Goal: Task Accomplishment & Management: Complete application form

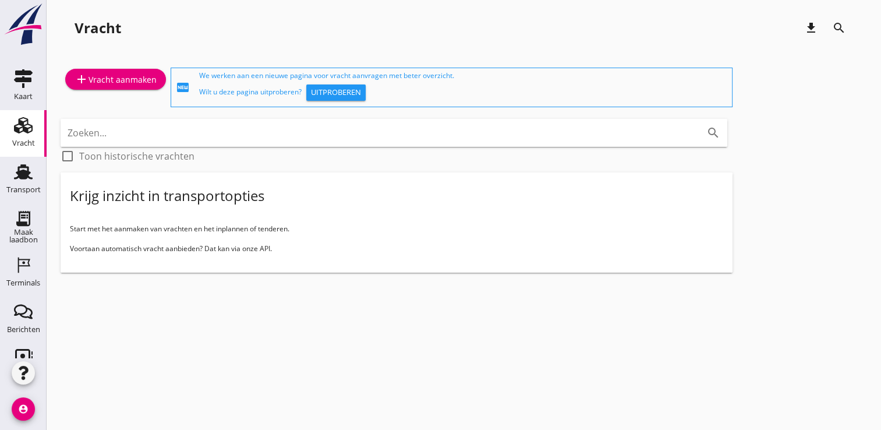
click at [0, 167] on html "Allemaal Jurne van Bergen [PERSON_NAME] [PERSON_NAME] de Groot [PERSON_NAME] [P…" at bounding box center [440, 215] width 881 height 430
click at [16, 174] on use at bounding box center [23, 172] width 19 height 15
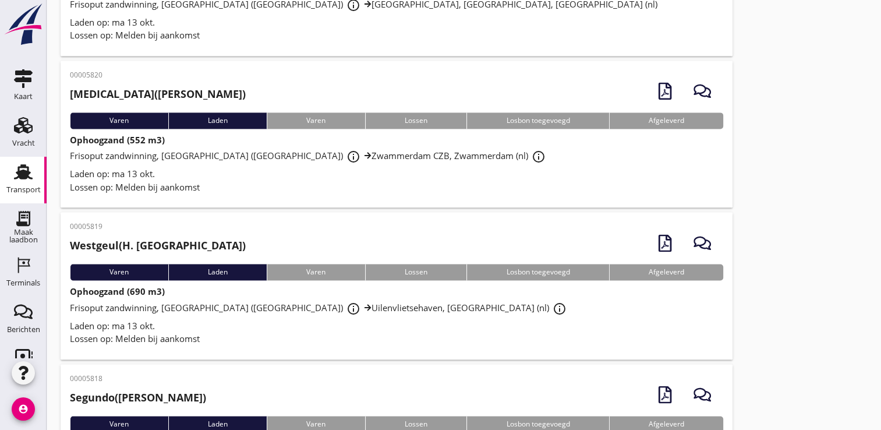
scroll to position [1656, 0]
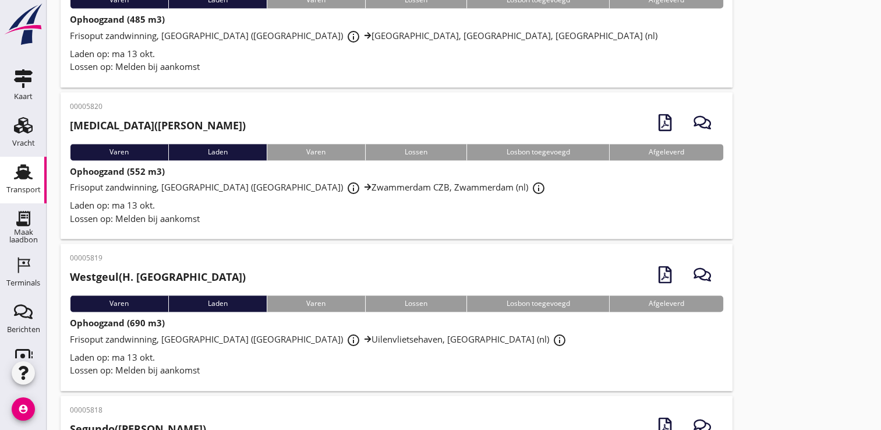
click at [606, 208] on div "Laden op: ma 13 okt." at bounding box center [396, 205] width 653 height 13
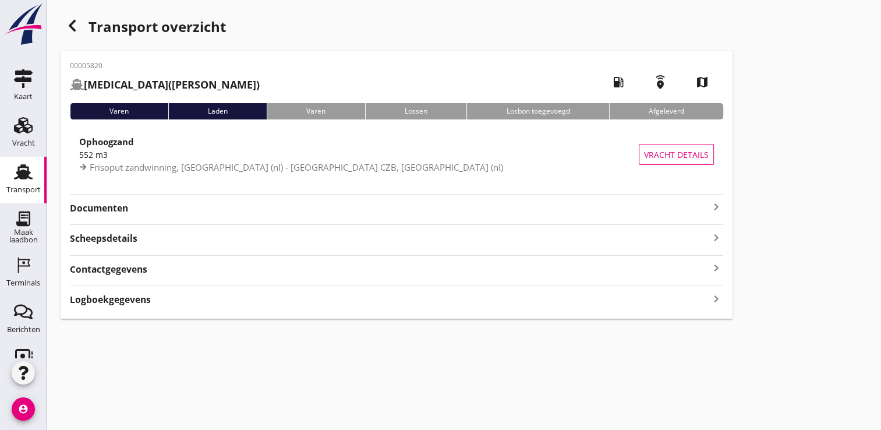
click at [364, 197] on div "Documenten keyboard_arrow_right" at bounding box center [396, 204] width 653 height 21
click at [75, 37] on div "Transport overzicht" at bounding box center [397, 28] width 672 height 28
click at [76, 21] on icon "button" at bounding box center [72, 26] width 14 height 14
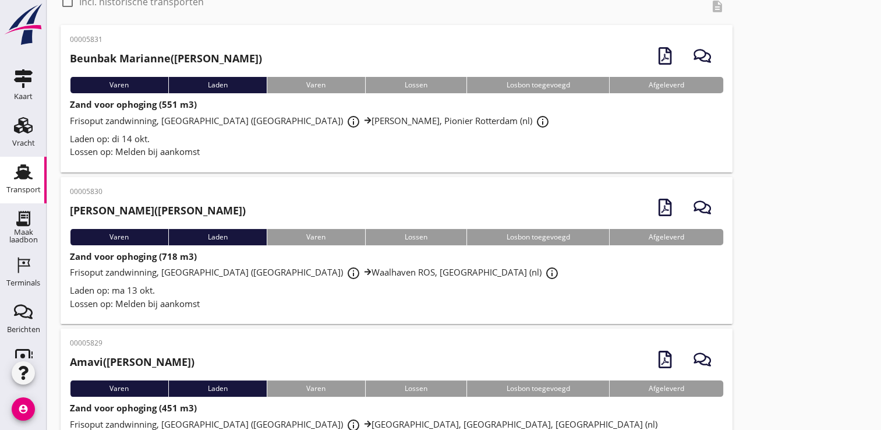
scroll to position [51, 0]
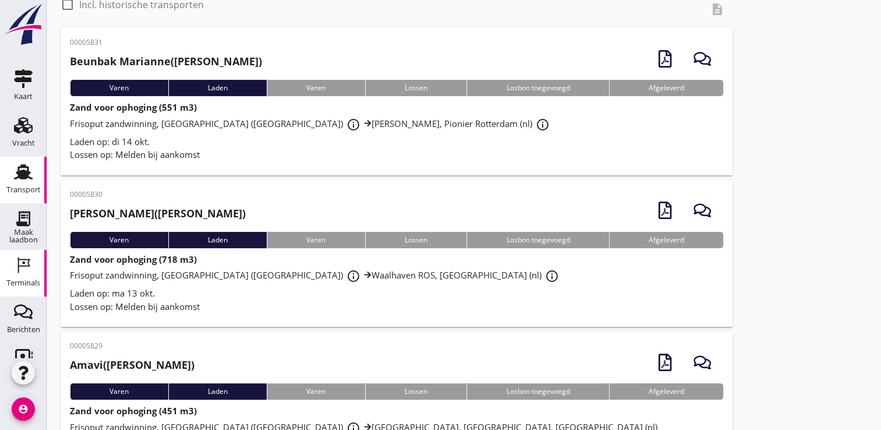
click at [10, 274] on div "Terminals" at bounding box center [23, 282] width 34 height 16
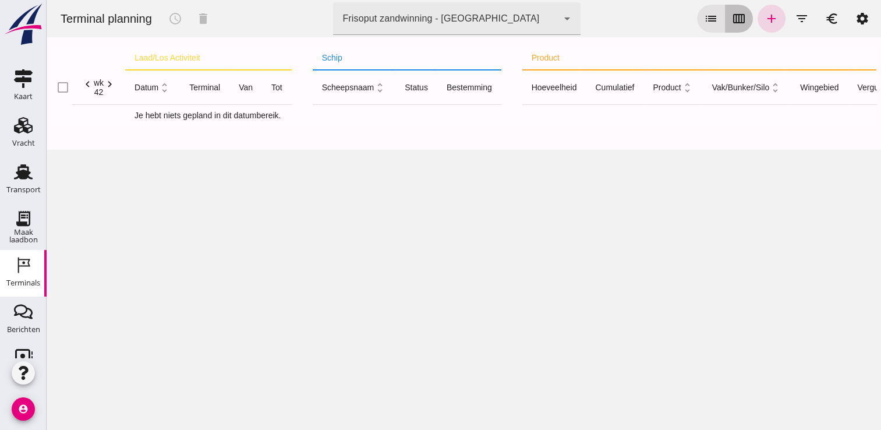
click at [725, 22] on button "calendar_view_week" at bounding box center [739, 19] width 28 height 28
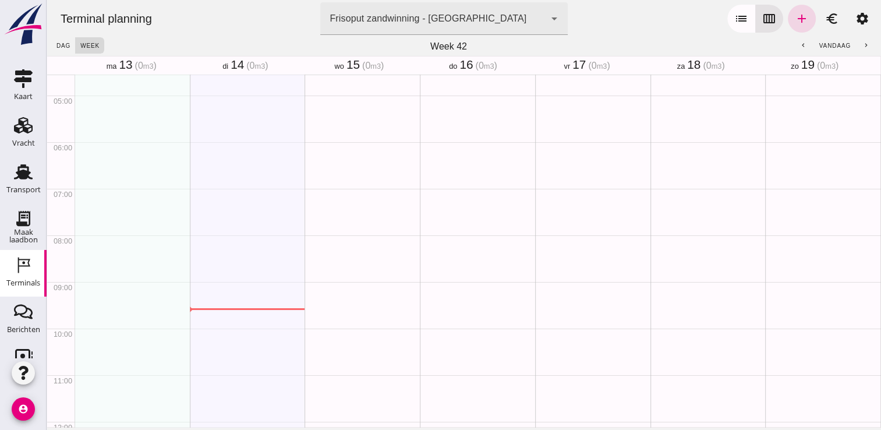
scroll to position [210, 0]
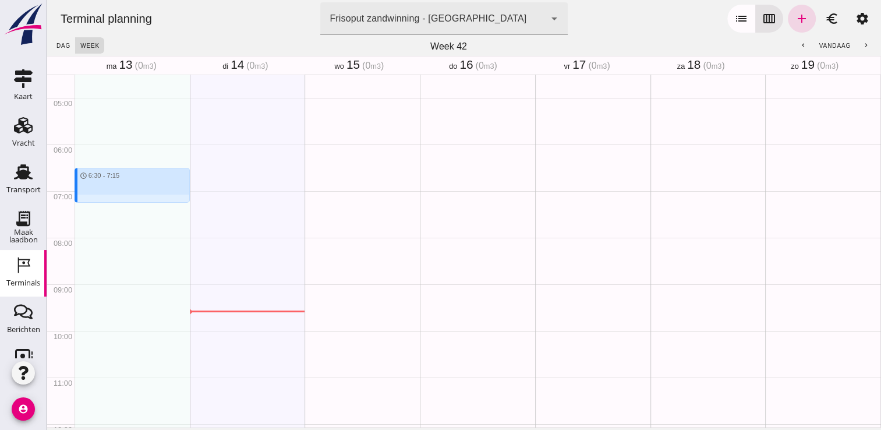
drag, startPoint x: 88, startPoint y: 163, endPoint x: 91, endPoint y: 198, distance: 35.1
click at [91, 198] on div "schedule 6:30 - 7:15" at bounding box center [132, 423] width 115 height 1117
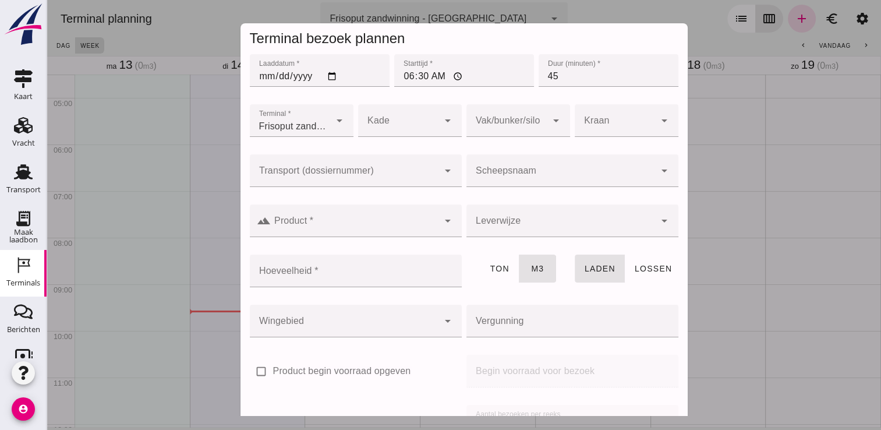
click at [517, 167] on div at bounding box center [560, 170] width 189 height 33
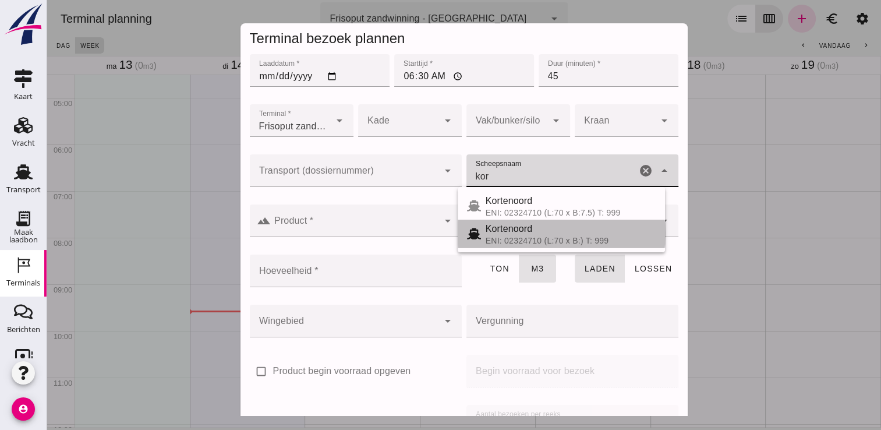
click at [498, 227] on span "Kortenoord" at bounding box center [509, 229] width 47 height 10
type input "Kortenoord"
type input "621"
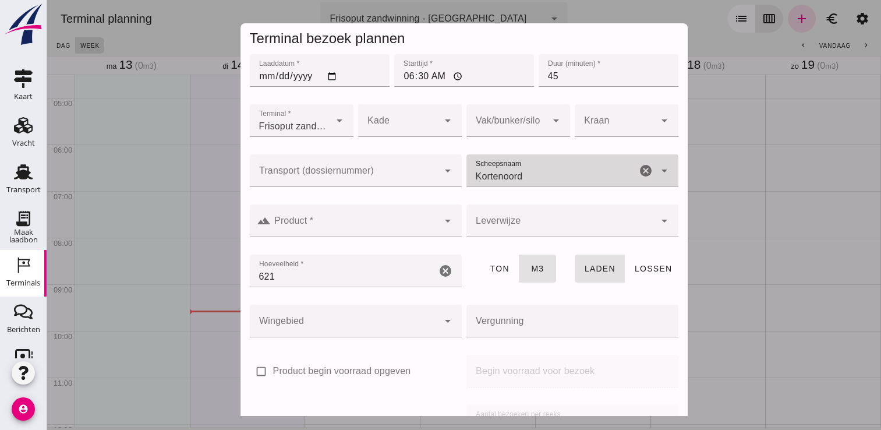
type input "Kortenoord"
click at [391, 215] on div at bounding box center [355, 220] width 168 height 33
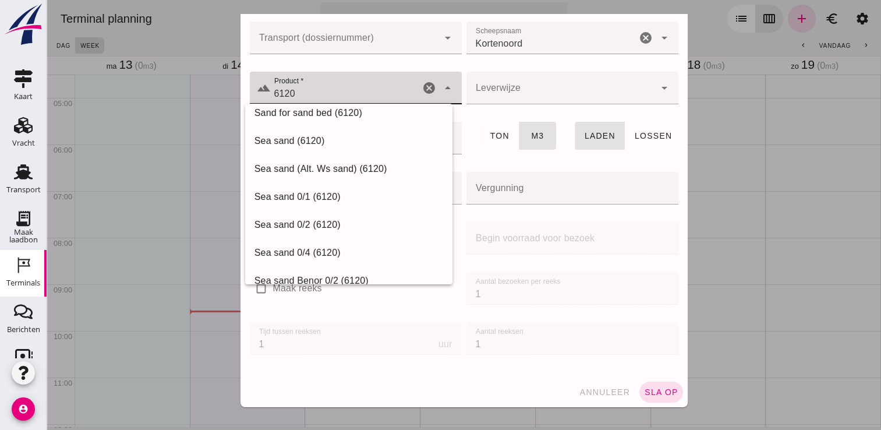
scroll to position [133, 0]
type input "6120"
click at [598, 391] on span "annuleer" at bounding box center [604, 391] width 51 height 9
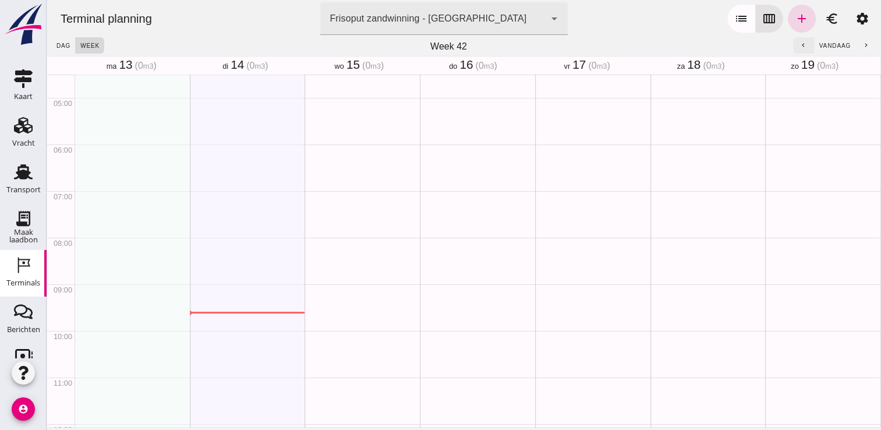
click at [800, 44] on icon "chevron_left" at bounding box center [804, 46] width 8 height 8
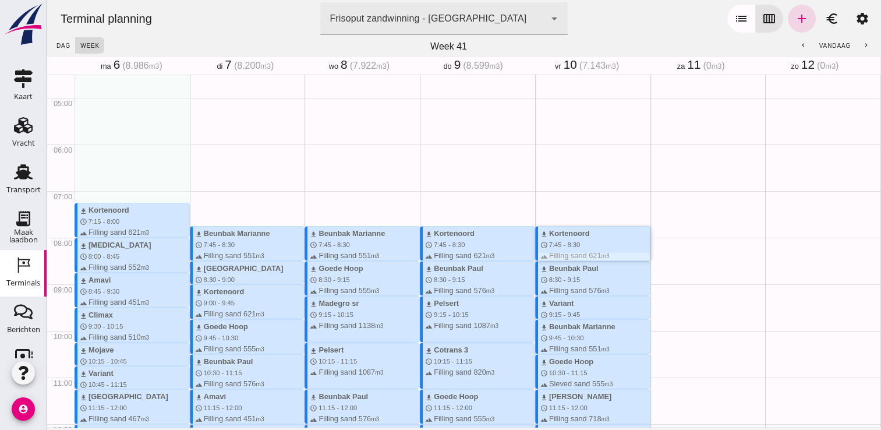
click at [617, 235] on div "download Kortenoord" at bounding box center [594, 233] width 109 height 11
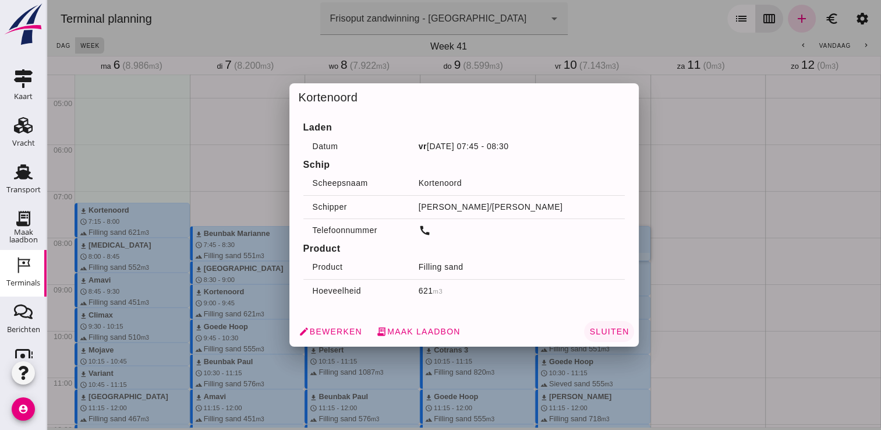
click at [610, 323] on button "Sluiten" at bounding box center [608, 331] width 49 height 21
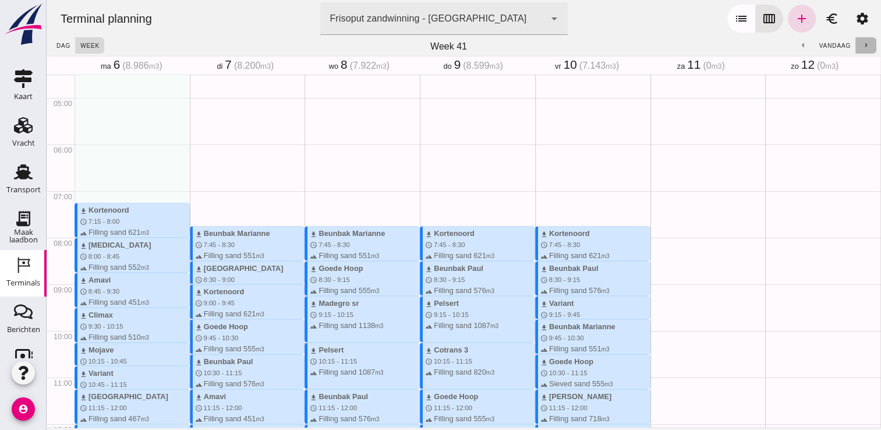
click at [862, 46] on icon "chevron_right" at bounding box center [866, 46] width 8 height 8
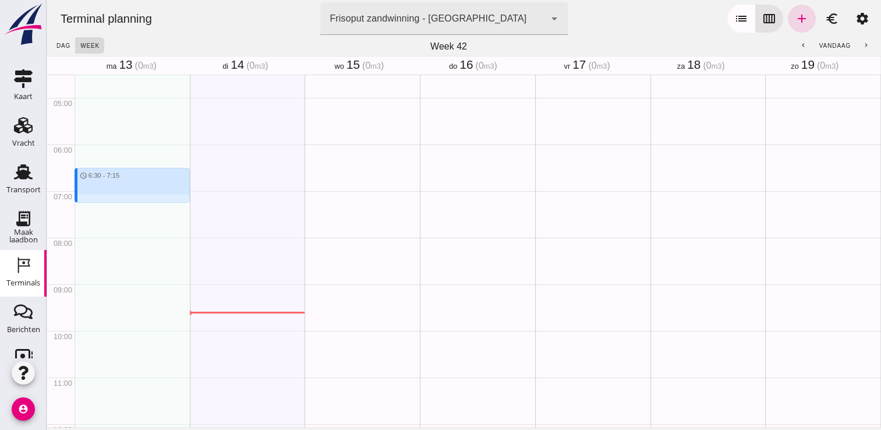
drag, startPoint x: 89, startPoint y: 161, endPoint x: 89, endPoint y: 207, distance: 45.4
click at [89, 207] on div "schedule 6:30 - 7:15" at bounding box center [132, 423] width 115 height 1117
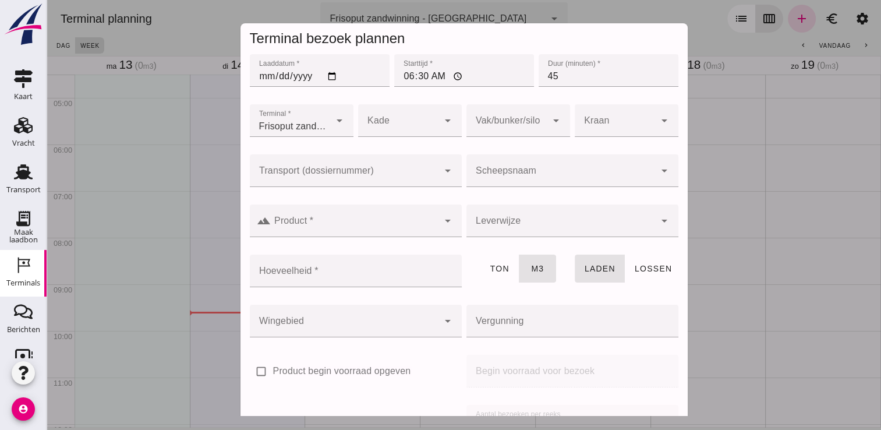
click at [510, 160] on div at bounding box center [560, 170] width 189 height 33
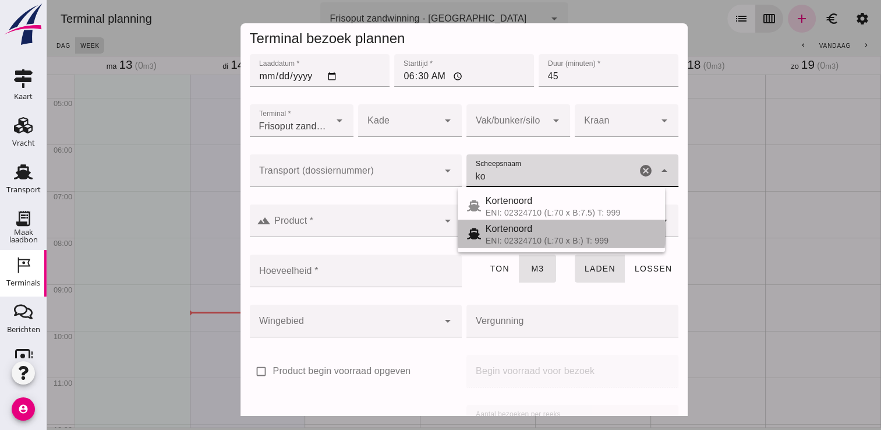
click at [522, 229] on span "Kortenoord" at bounding box center [509, 229] width 47 height 10
type input "Kortenoord"
type input "621"
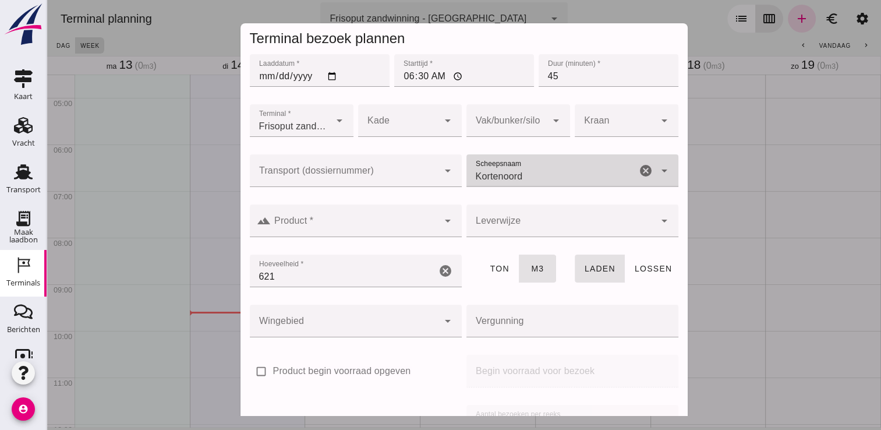
type input "Kortenoord"
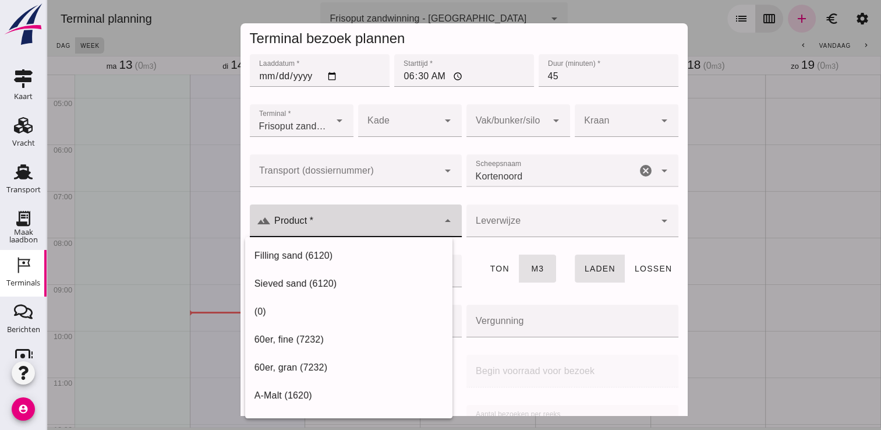
click at [399, 236] on div at bounding box center [355, 220] width 168 height 33
click at [340, 257] on div "Filling sand (6120)" at bounding box center [348, 256] width 189 height 14
type input "Filling sand (6120)"
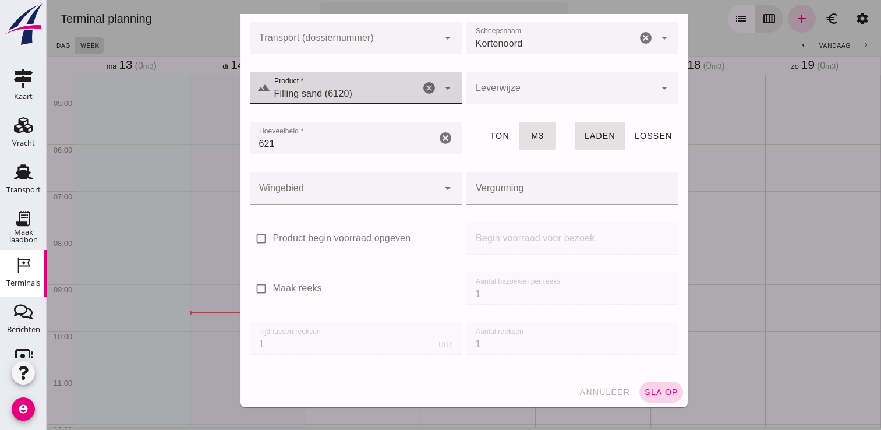
click at [644, 391] on span "sla op" at bounding box center [661, 391] width 34 height 9
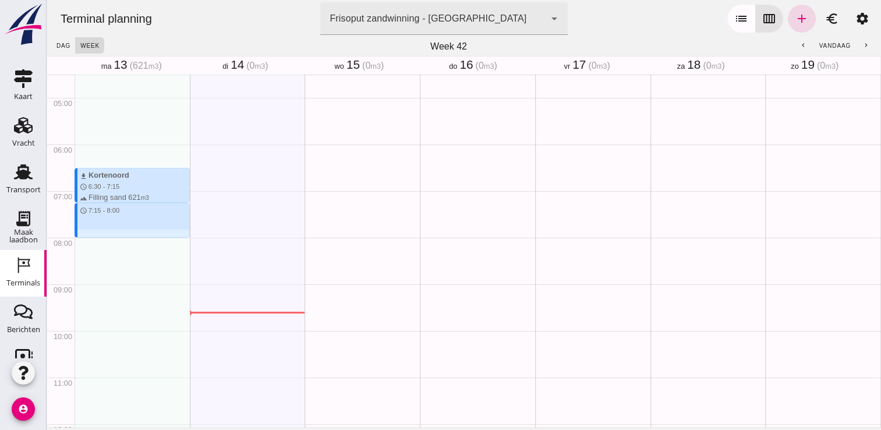
drag, startPoint x: 114, startPoint y: 203, endPoint x: 119, endPoint y: 234, distance: 31.2
click at [119, 234] on div "download Kortenoord schedule 6:30 - 7:15 terrain Filling sand 621 m3 schedule 7…" at bounding box center [132, 423] width 115 height 1117
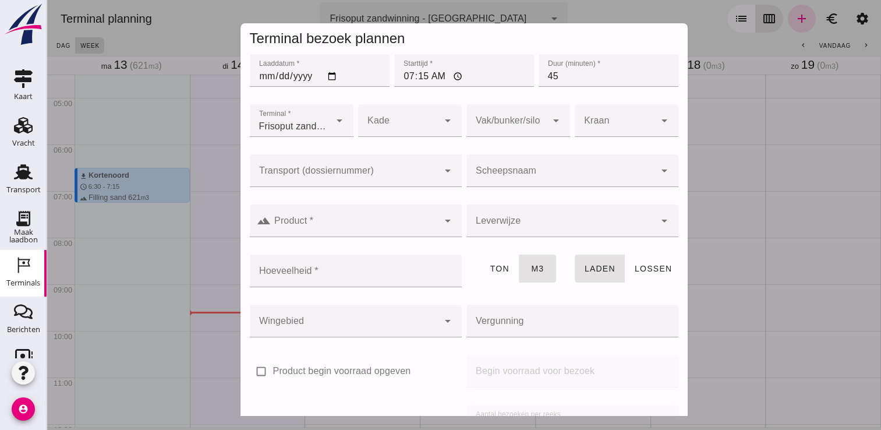
click at [533, 160] on div at bounding box center [560, 170] width 189 height 33
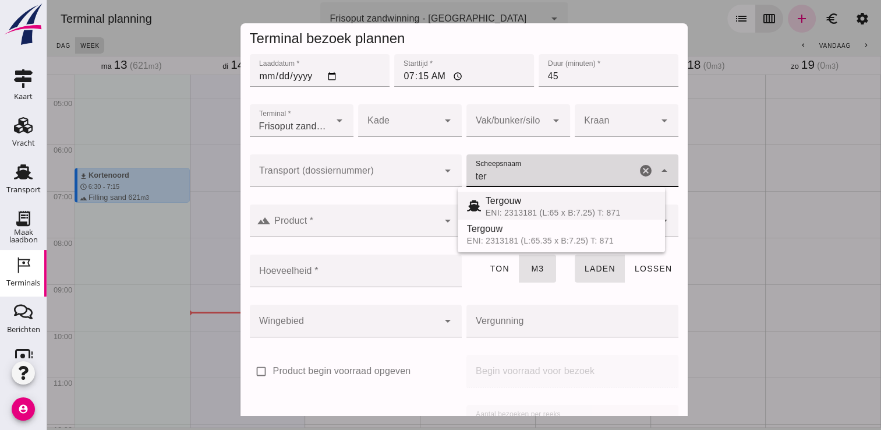
click at [519, 198] on span "Tergouw" at bounding box center [504, 201] width 36 height 10
type input "Tergouw"
type input "510"
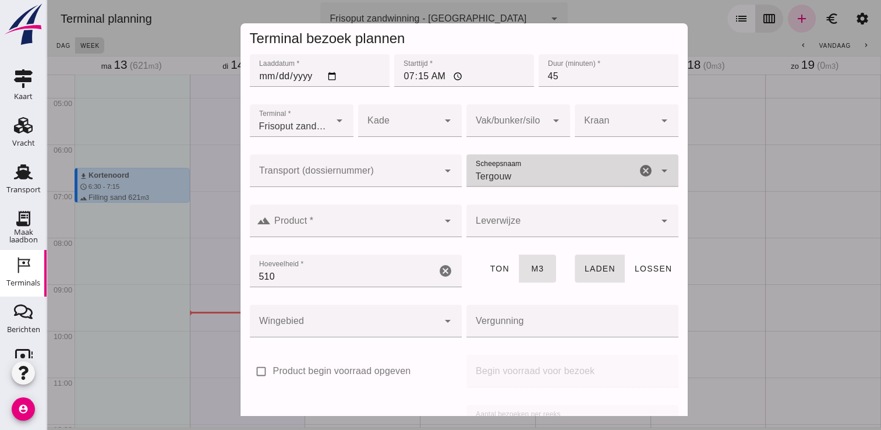
type input "Tergouw"
click at [372, 229] on input "Product *" at bounding box center [355, 227] width 168 height 14
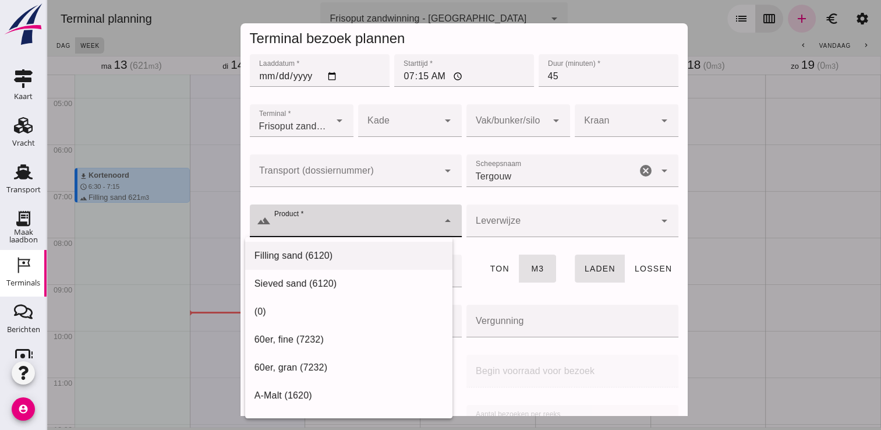
click at [347, 257] on div "Filling sand (6120)" at bounding box center [348, 256] width 189 height 14
type input "Filling sand (6120)"
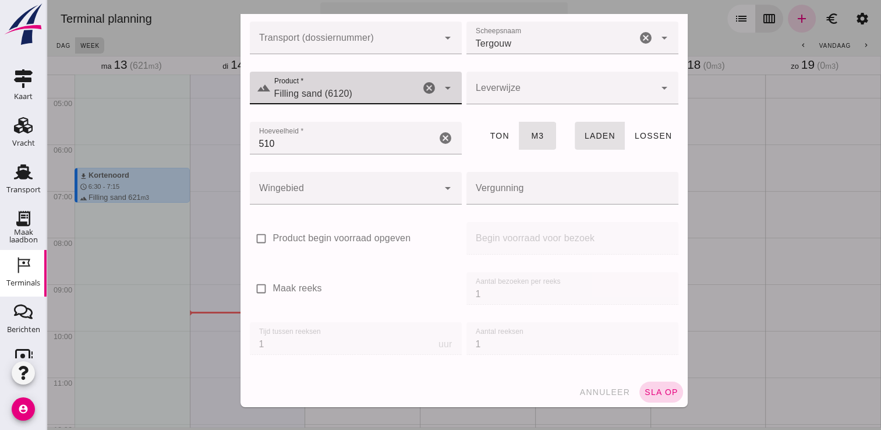
click at [653, 395] on span "sla op" at bounding box center [661, 391] width 34 height 9
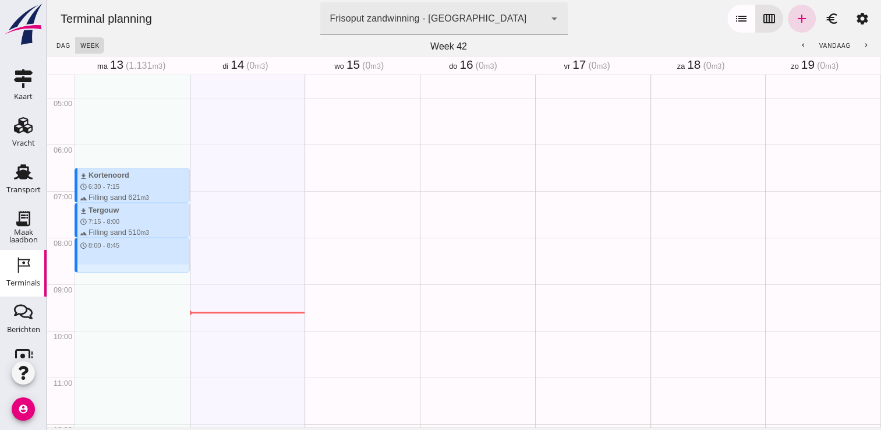
drag, startPoint x: 104, startPoint y: 241, endPoint x: 108, endPoint y: 271, distance: 31.1
click at [108, 271] on div "download Kortenoord schedule 6:30 - 7:15 terrain Filling sand 621 m3 download T…" at bounding box center [132, 423] width 115 height 1117
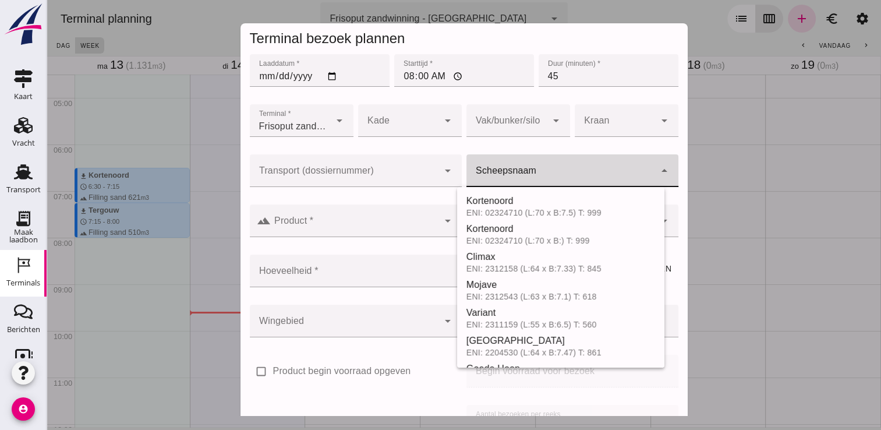
click at [507, 178] on input "Scheepsnaam" at bounding box center [560, 176] width 189 height 14
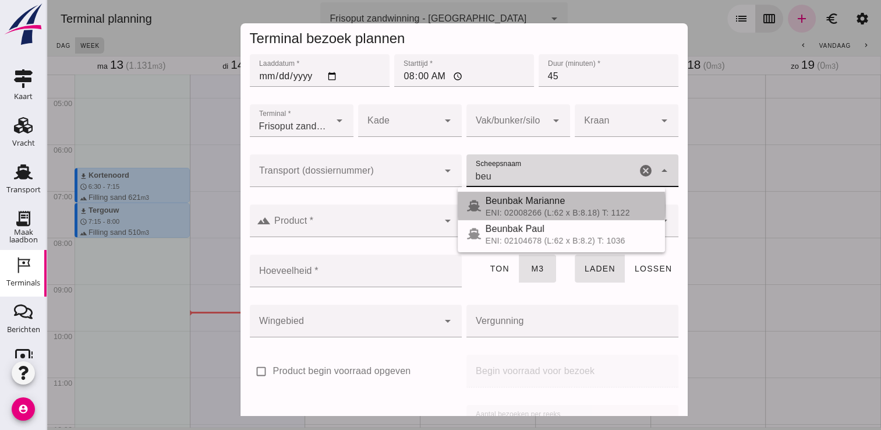
click at [523, 208] on div "ENI: 02008266 (L:62 x B:8.18) T: 1122" at bounding box center [571, 212] width 170 height 9
type input "Beunbak Marianne"
type input "551"
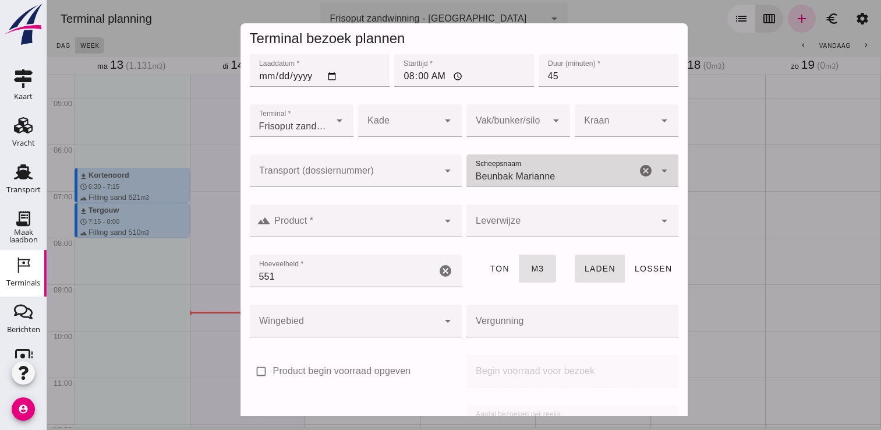
type input "Beunbak Marianne"
click at [319, 215] on div at bounding box center [355, 220] width 168 height 33
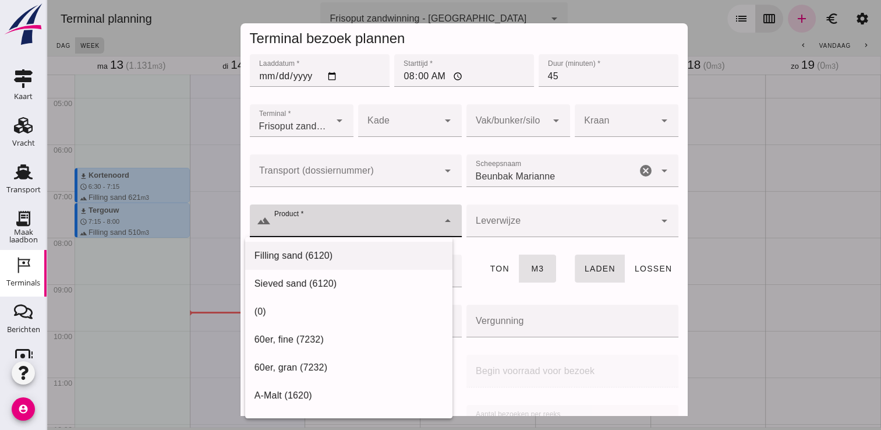
click at [295, 252] on div "Filling sand (6120)" at bounding box center [348, 256] width 189 height 14
type input "Filling sand (6120)"
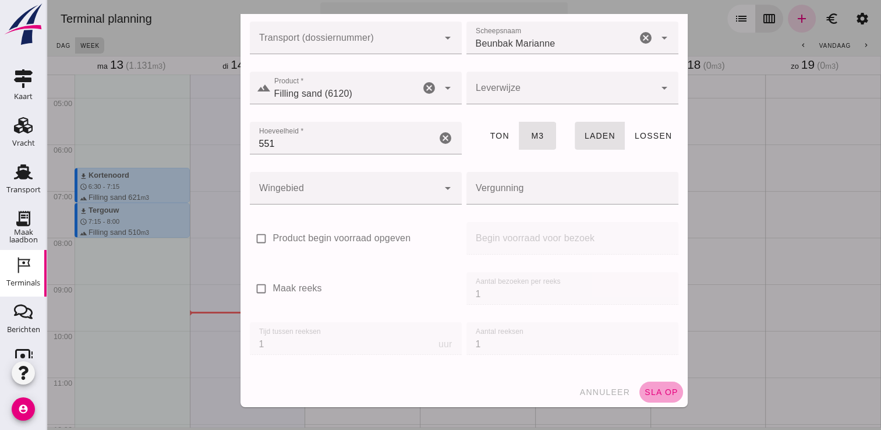
click at [644, 390] on span "sla op" at bounding box center [661, 391] width 34 height 9
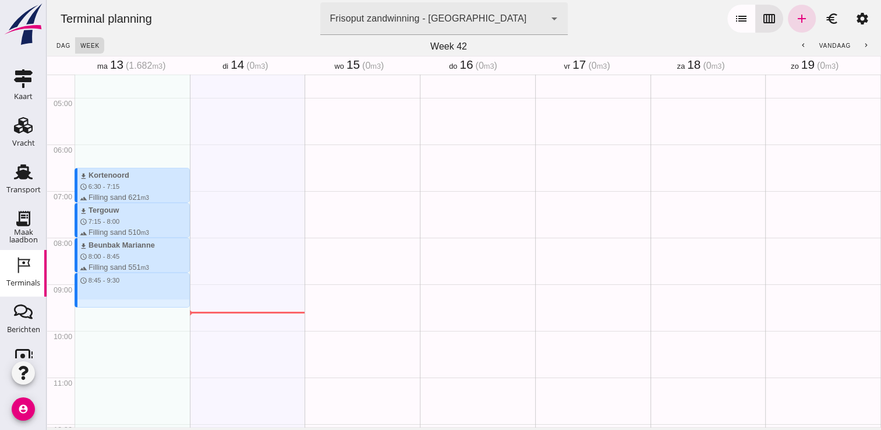
drag, startPoint x: 140, startPoint y: 275, endPoint x: 140, endPoint y: 305, distance: 29.7
click at [140, 305] on div "download Kortenoord schedule 6:30 - 7:15 terrain Filling sand 621 m3 download T…" at bounding box center [132, 423] width 115 height 1117
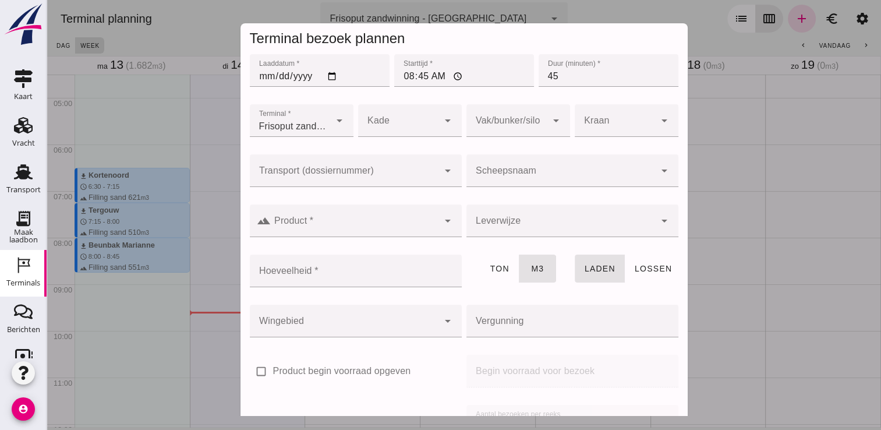
click at [512, 167] on div at bounding box center [560, 170] width 189 height 33
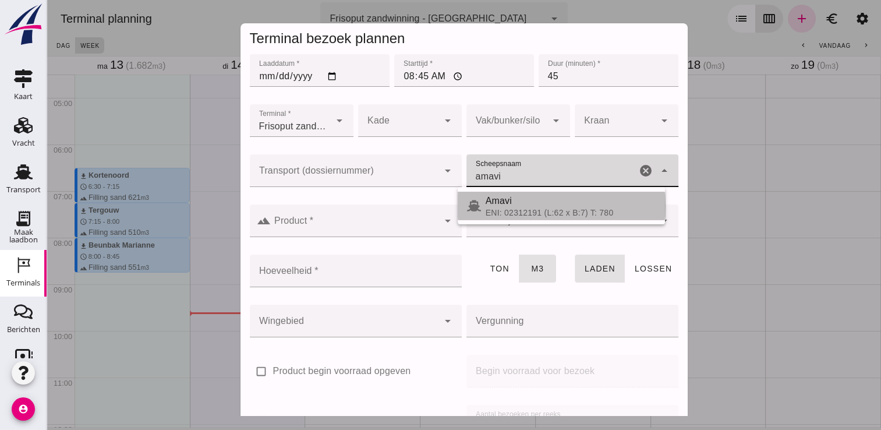
click at [531, 205] on div "Amavi" at bounding box center [571, 201] width 170 height 14
type input "Amavi"
type input "451"
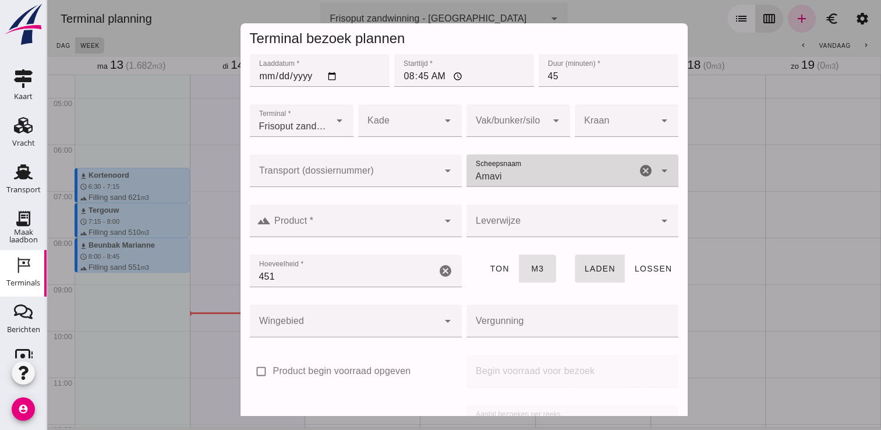
type input "Amavi"
click at [388, 227] on input "Product *" at bounding box center [355, 227] width 168 height 14
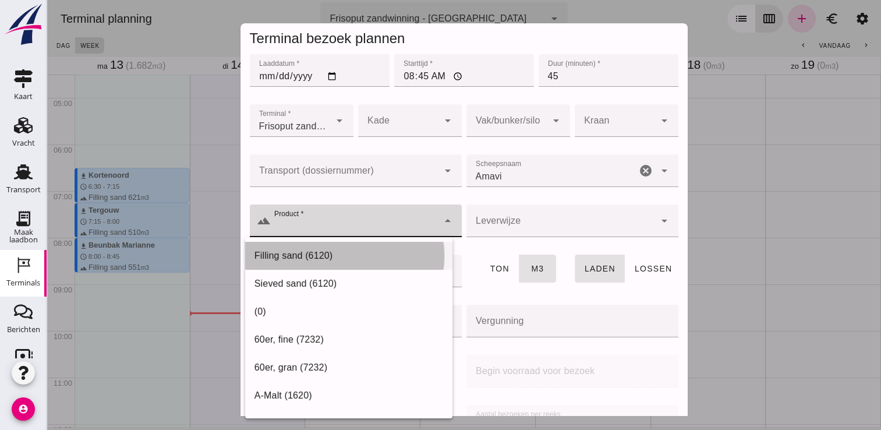
click at [333, 245] on div "Filling sand (6120)" at bounding box center [348, 256] width 207 height 28
type input "Filling sand (6120)"
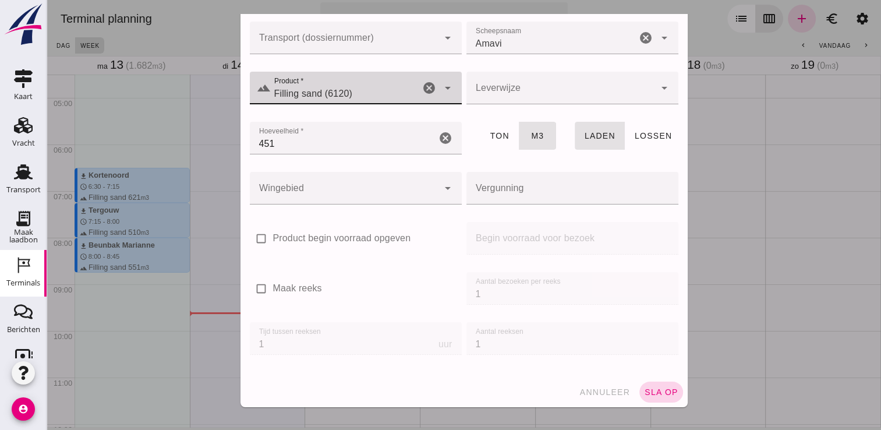
click at [660, 387] on span "sla op" at bounding box center [661, 391] width 34 height 9
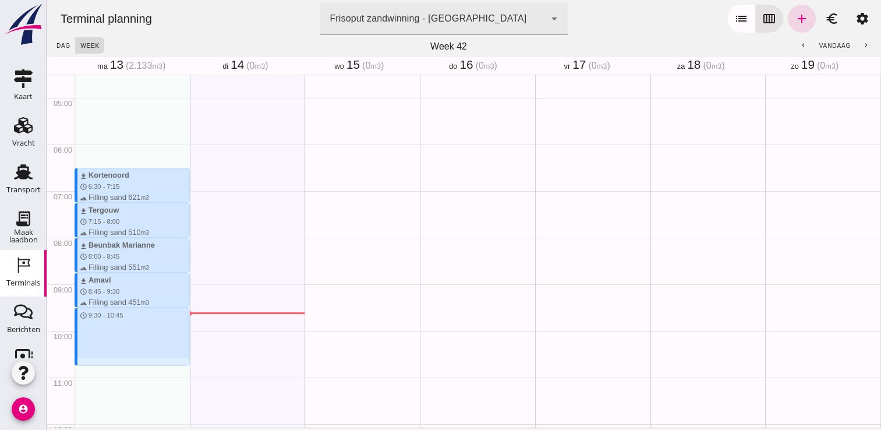
drag, startPoint x: 126, startPoint y: 311, endPoint x: 125, endPoint y: 365, distance: 54.2
click at [125, 365] on div "download Kortenoord schedule 6:30 - 7:15 terrain Filling sand 621 m3 download T…" at bounding box center [132, 423] width 115 height 1117
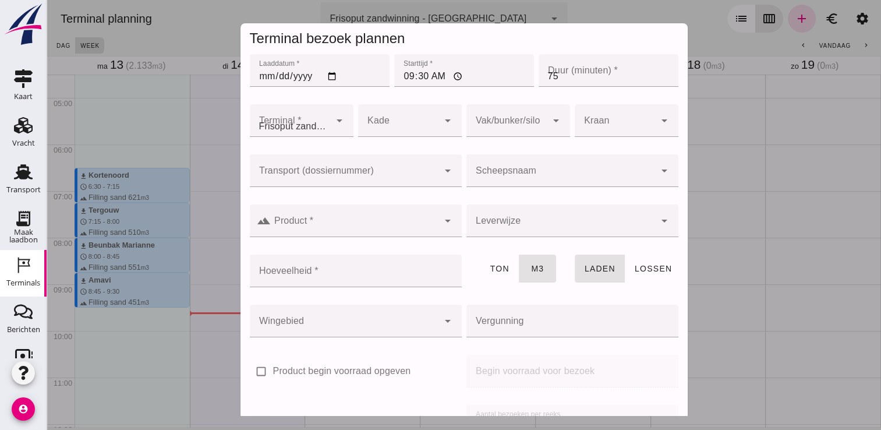
click at [125, 365] on div at bounding box center [464, 215] width 834 height 430
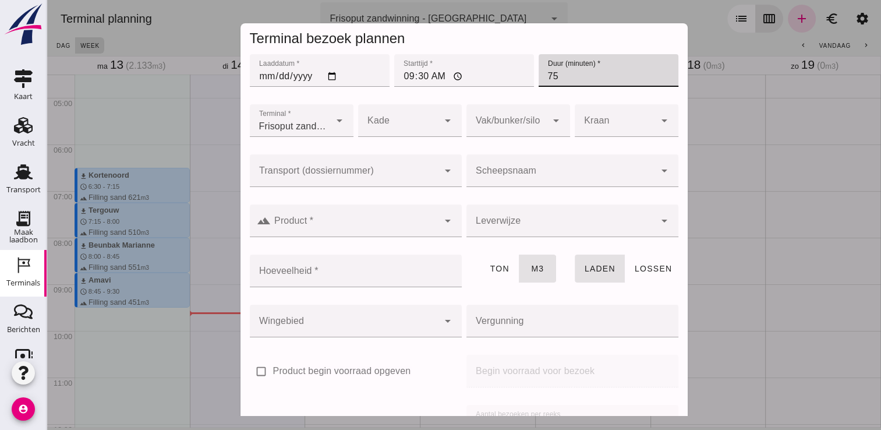
drag, startPoint x: 575, startPoint y: 80, endPoint x: 484, endPoint y: 87, distance: 91.1
click at [484, 87] on div "Laaddatum * Laaddatum * [DATE] Starttijd * Starttijd * 09:30 Duur (minuten) * D…" at bounding box center [463, 77] width 433 height 50
type input "45"
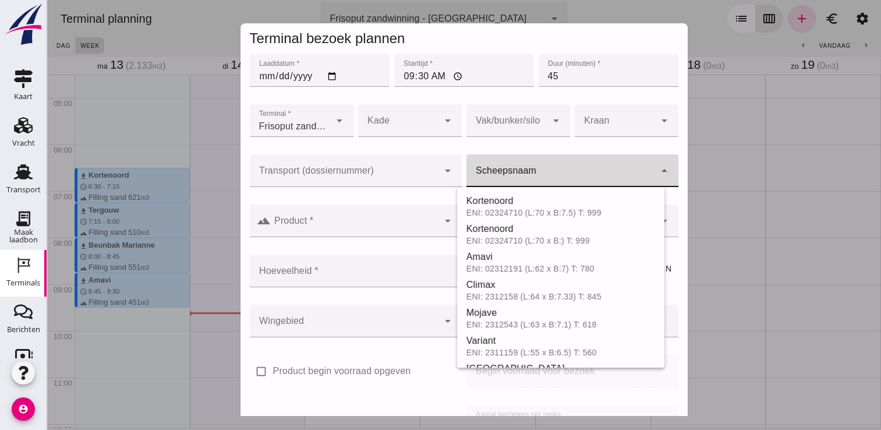
click at [517, 171] on input "Scheepsnaam" at bounding box center [560, 176] width 189 height 14
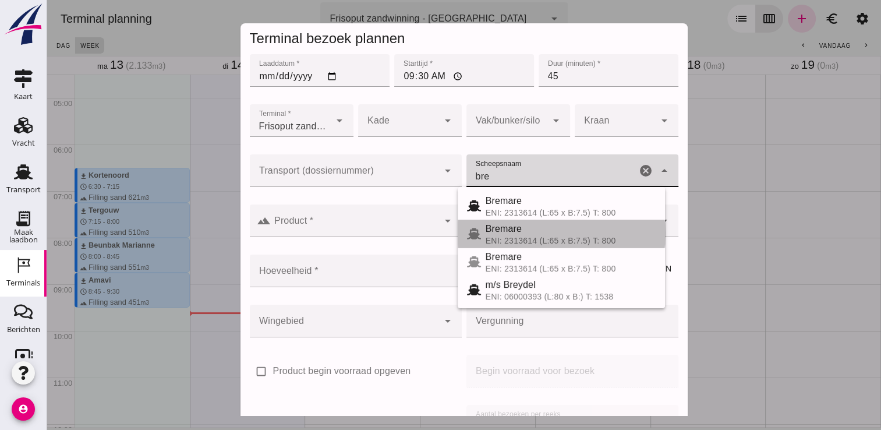
click at [544, 231] on div "Bremare" at bounding box center [571, 229] width 170 height 14
type input "Bremare"
type input "429"
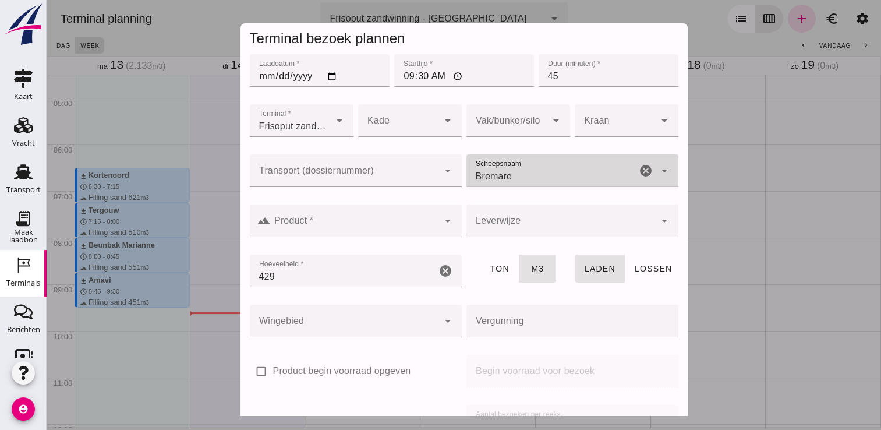
type input "Bremare"
click at [378, 229] on input "Product *" at bounding box center [355, 227] width 168 height 14
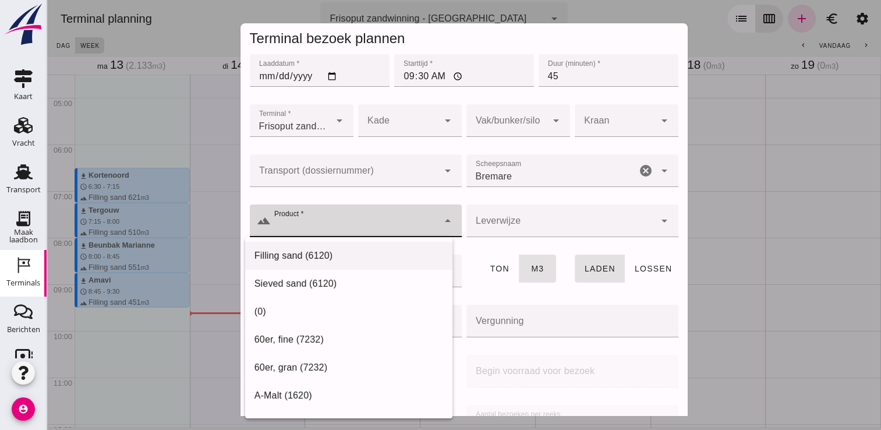
click at [325, 260] on div "Filling sand (6120)" at bounding box center [348, 256] width 189 height 14
type input "Filling sand (6120)"
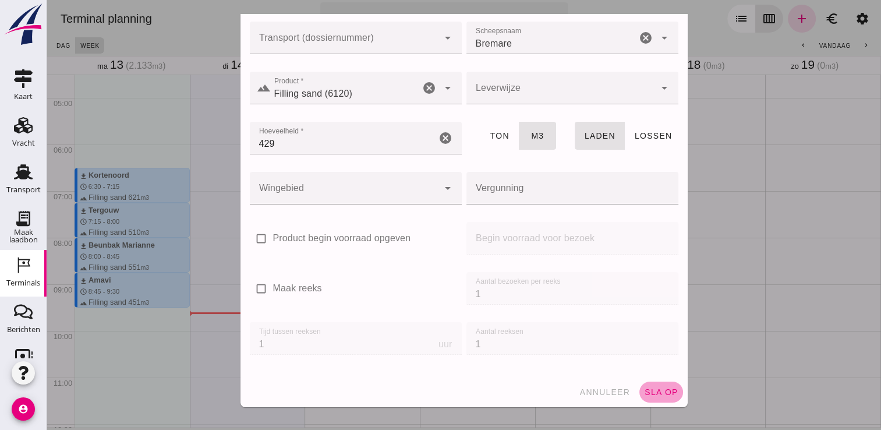
click at [650, 398] on button "sla op" at bounding box center [661, 391] width 44 height 21
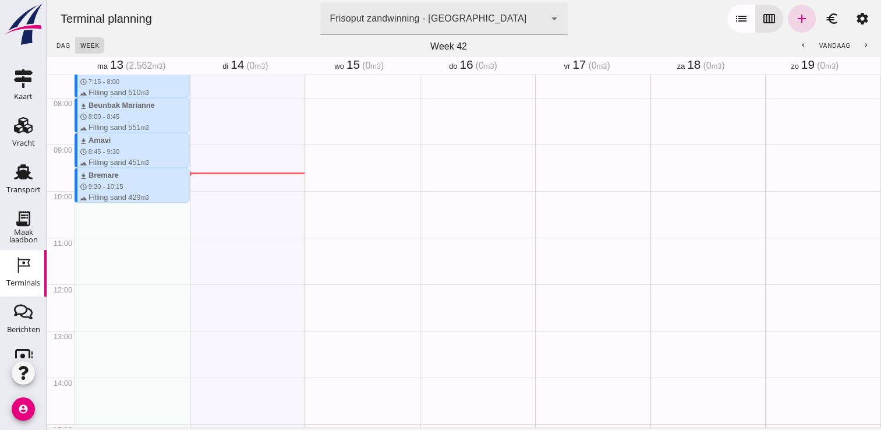
scroll to position [349, 0]
drag, startPoint x: 94, startPoint y: 206, endPoint x: 96, endPoint y: 238, distance: 32.7
click at [96, 238] on div "download Kortenoord schedule 6:30 - 7:15 terrain Filling sand 621 m3 download T…" at bounding box center [132, 283] width 115 height 1117
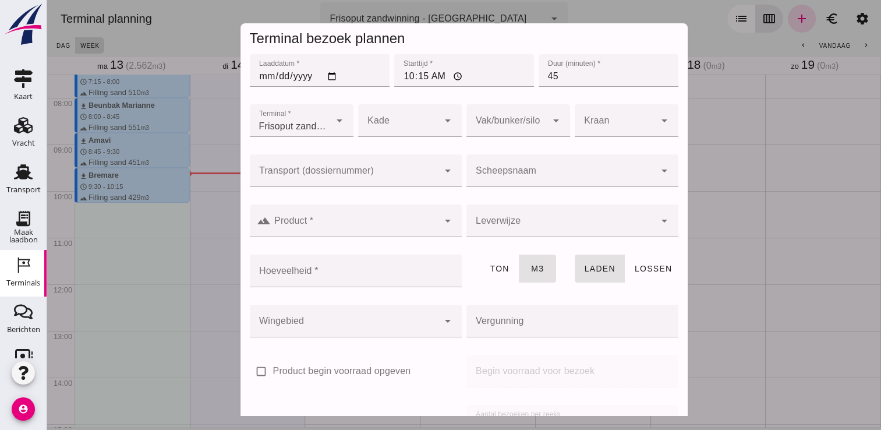
click at [487, 175] on input "Scheepsnaam" at bounding box center [560, 176] width 189 height 14
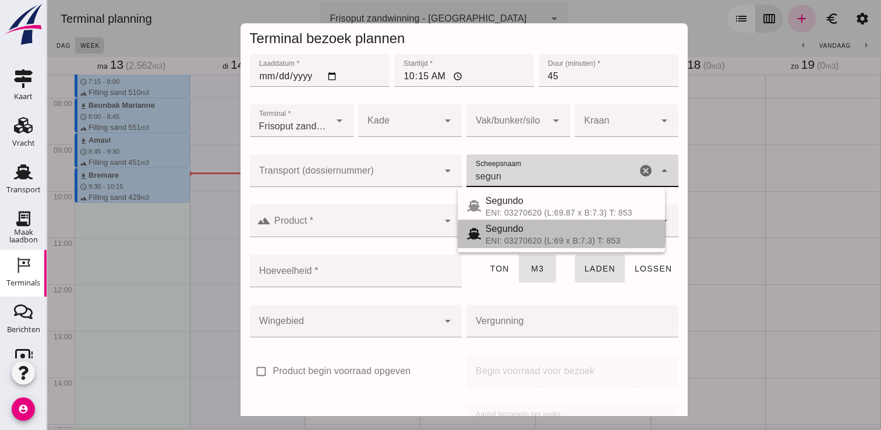
click at [519, 232] on span "Segundo" at bounding box center [505, 229] width 38 height 10
type input "Segundo"
type input "478"
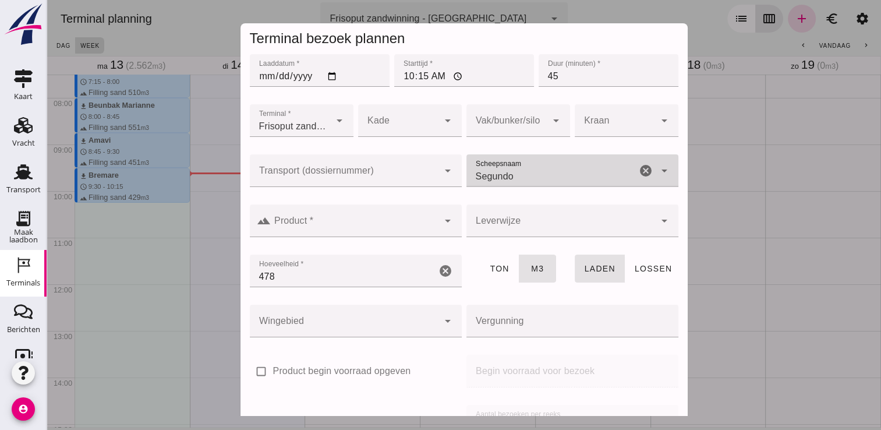
type input "Segundo"
click at [385, 218] on div at bounding box center [355, 220] width 168 height 33
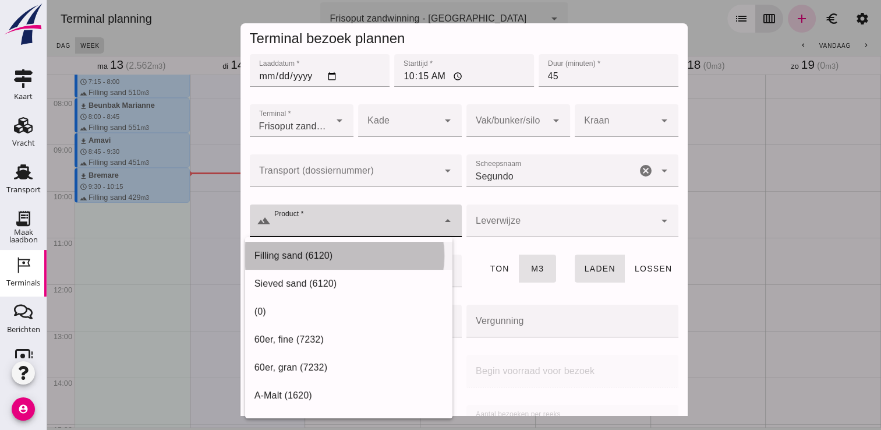
click at [346, 254] on div "Filling sand (6120)" at bounding box center [348, 256] width 189 height 14
type input "Filling sand (6120)"
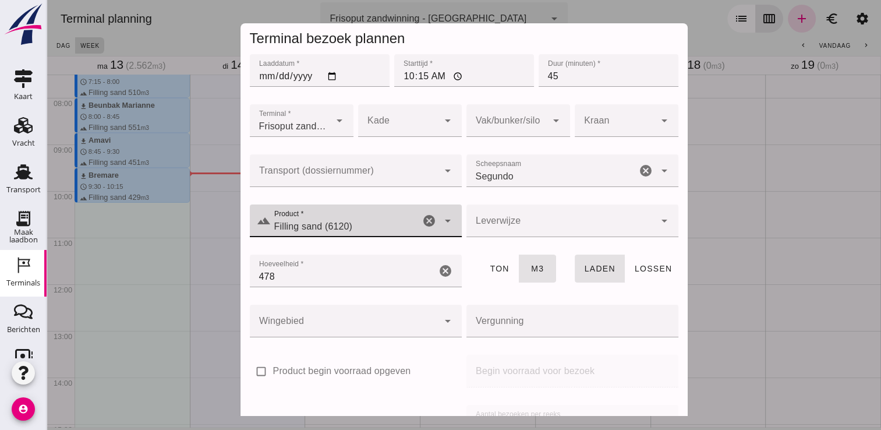
scroll to position [133, 0]
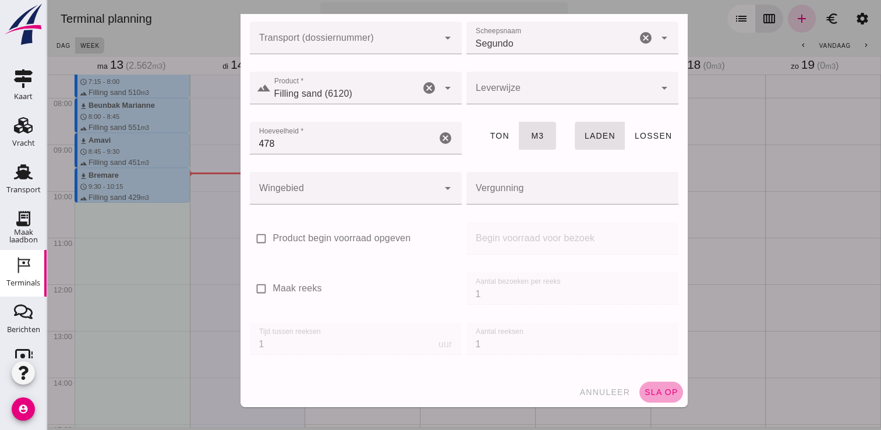
click at [644, 387] on span "sla op" at bounding box center [661, 391] width 34 height 9
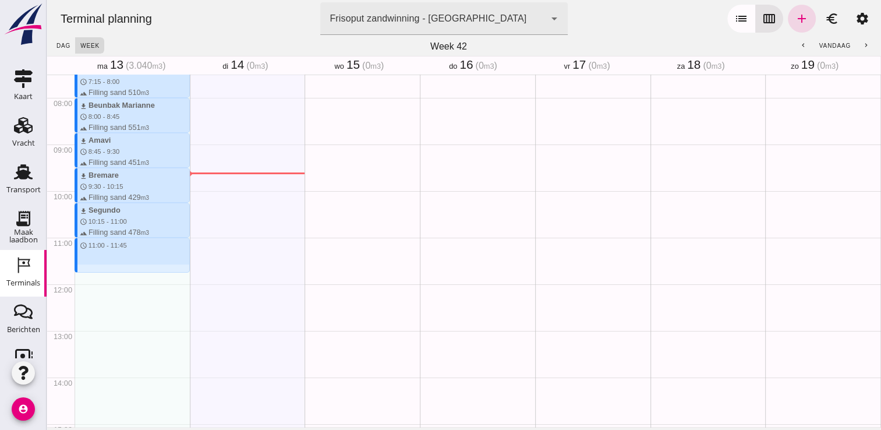
drag, startPoint x: 102, startPoint y: 238, endPoint x: 105, endPoint y: 270, distance: 32.7
click at [105, 270] on div "download Kortenoord schedule 6:30 - 7:15 terrain Filling sand 621 m3 download T…" at bounding box center [132, 283] width 115 height 1117
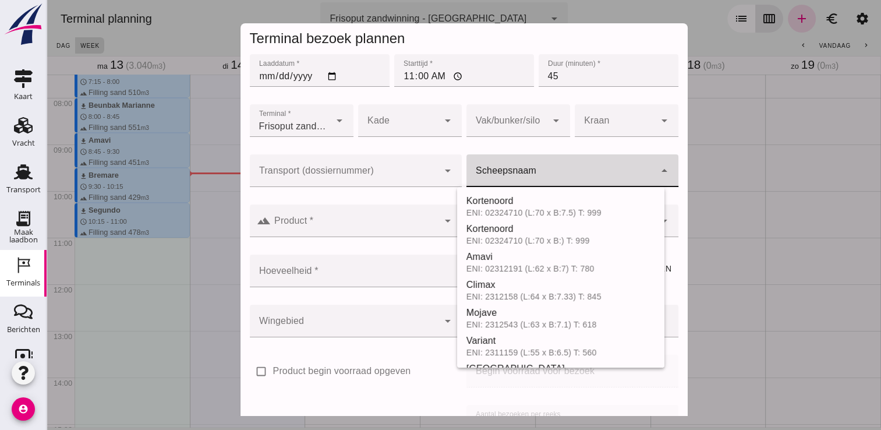
click at [518, 172] on input "Scheepsnaam" at bounding box center [560, 176] width 189 height 14
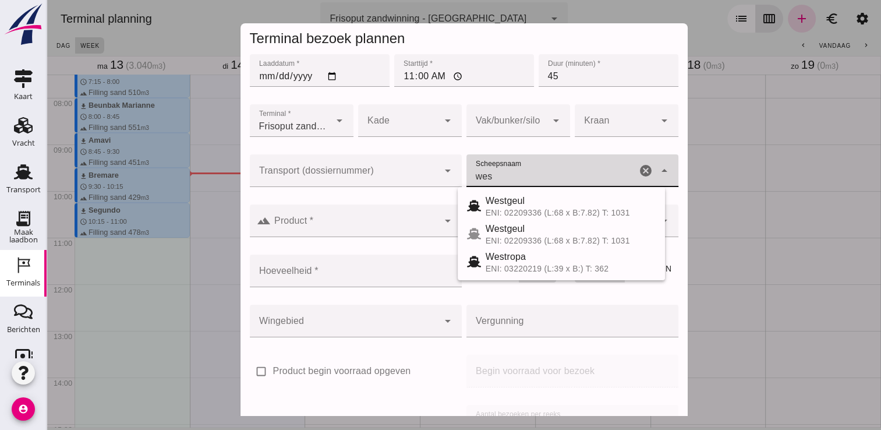
click at [517, 210] on div "ENI: 02209336 (L:68 x B:7.82) T: 1031" at bounding box center [571, 212] width 170 height 9
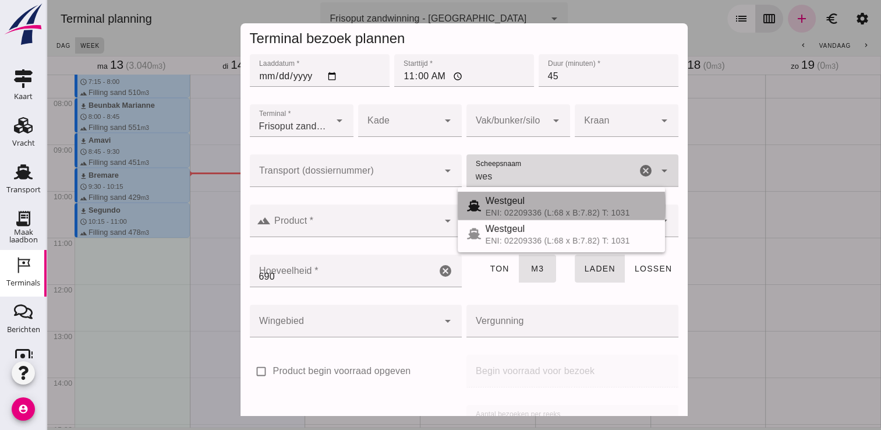
type input "Westgeul"
type input "690"
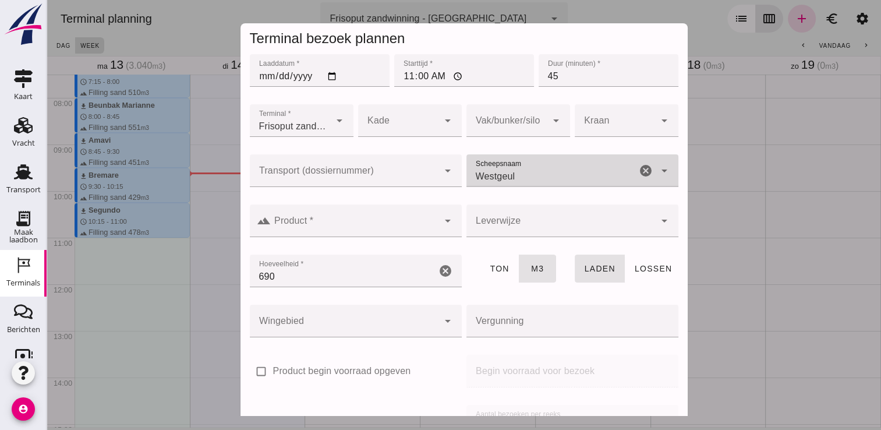
type input "Westgeul"
click at [346, 239] on div at bounding box center [356, 243] width 212 height 13
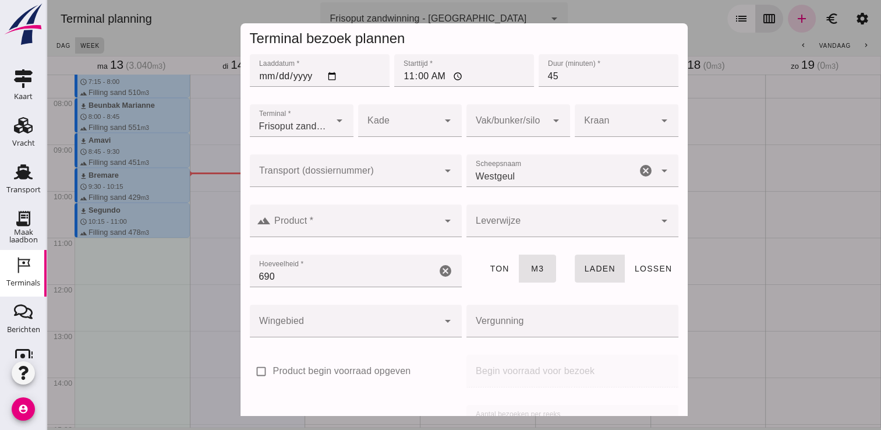
click at [334, 230] on input "Product *" at bounding box center [355, 227] width 168 height 14
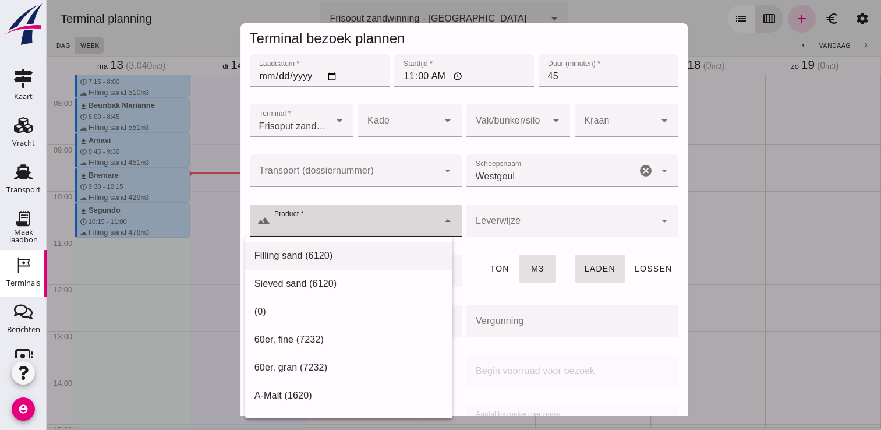
click at [337, 252] on div "Filling sand (6120)" at bounding box center [348, 256] width 189 height 14
type input "Filling sand (6120)"
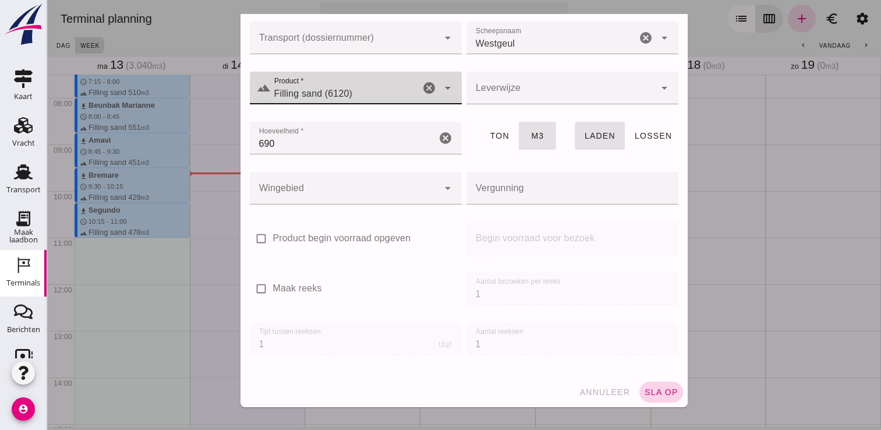
click at [655, 390] on span "sla op" at bounding box center [661, 391] width 34 height 9
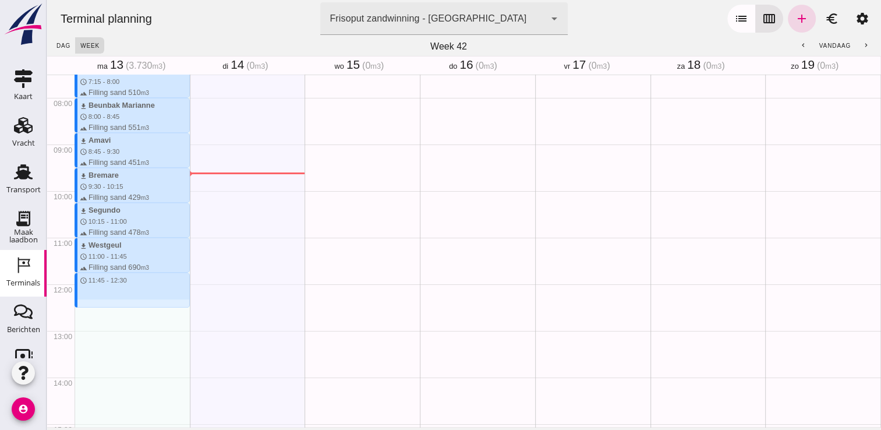
drag, startPoint x: 97, startPoint y: 275, endPoint x: 93, endPoint y: 305, distance: 30.0
click at [93, 305] on div "download Kortenoord schedule 6:30 - 7:15 terrain Filling sand 621 m3 download T…" at bounding box center [132, 283] width 115 height 1117
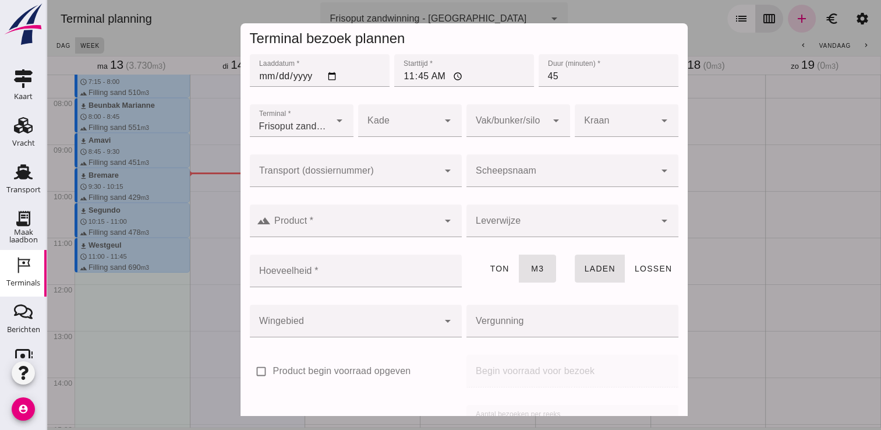
click at [496, 174] on input "Scheepsnaam" at bounding box center [560, 176] width 189 height 14
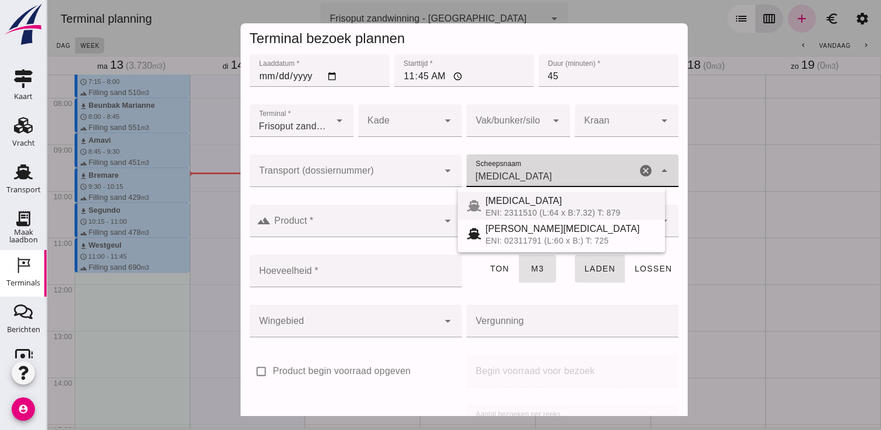
click at [497, 203] on span "[MEDICAL_DATA]" at bounding box center [524, 201] width 76 height 10
type input "[MEDICAL_DATA]"
type input "552"
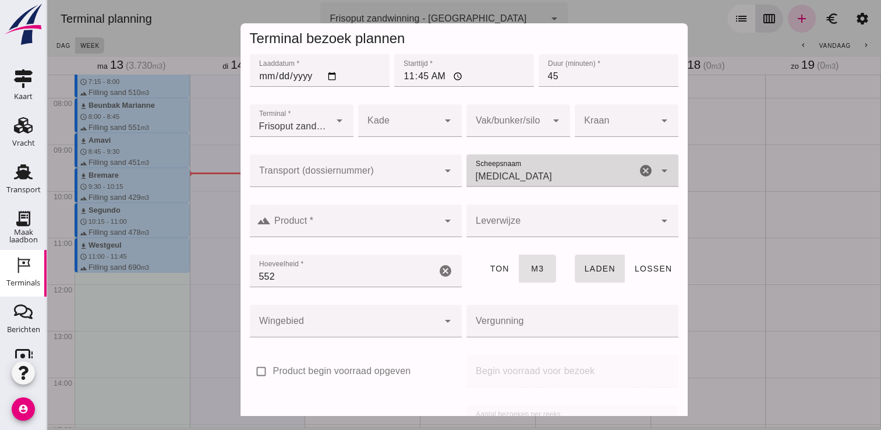
type input "[MEDICAL_DATA]"
click at [381, 216] on div at bounding box center [355, 220] width 168 height 33
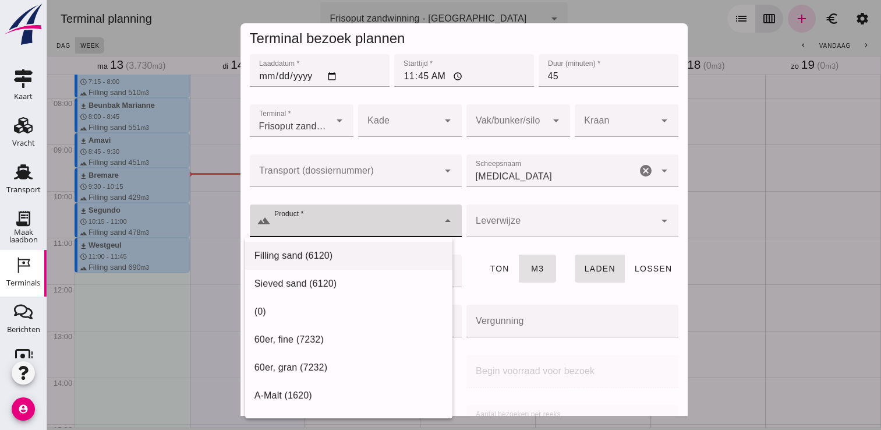
click at [321, 250] on div "Filling sand (6120)" at bounding box center [348, 256] width 189 height 14
type input "Filling sand (6120)"
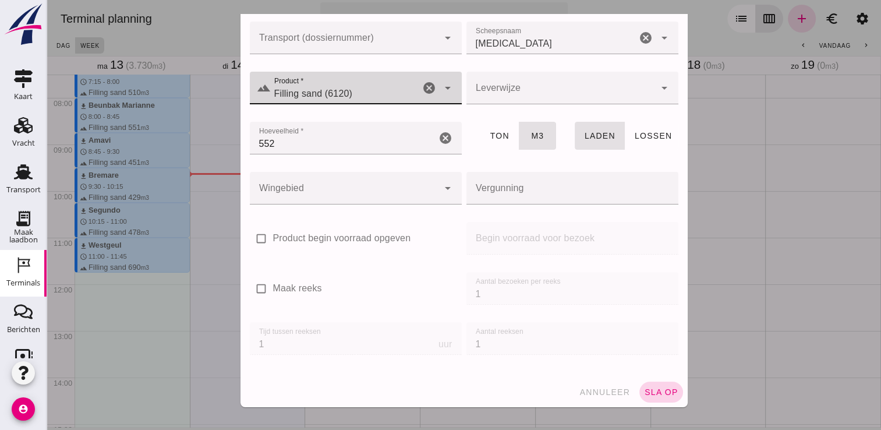
click at [644, 392] on span "sla op" at bounding box center [661, 391] width 34 height 9
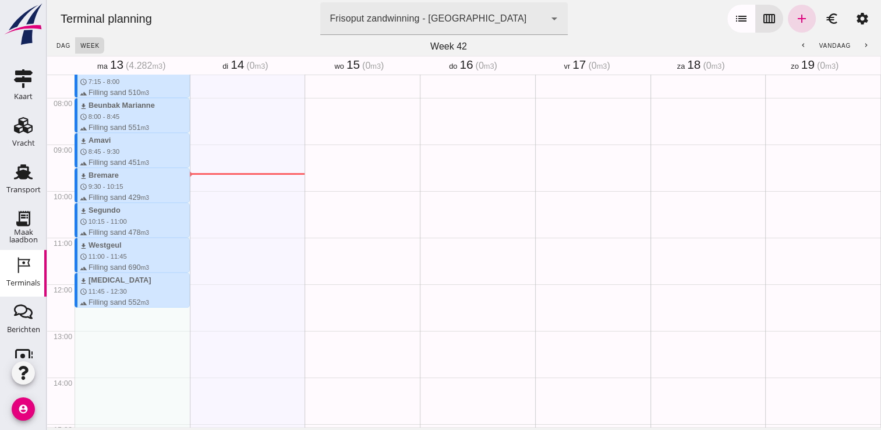
scroll to position [412, 0]
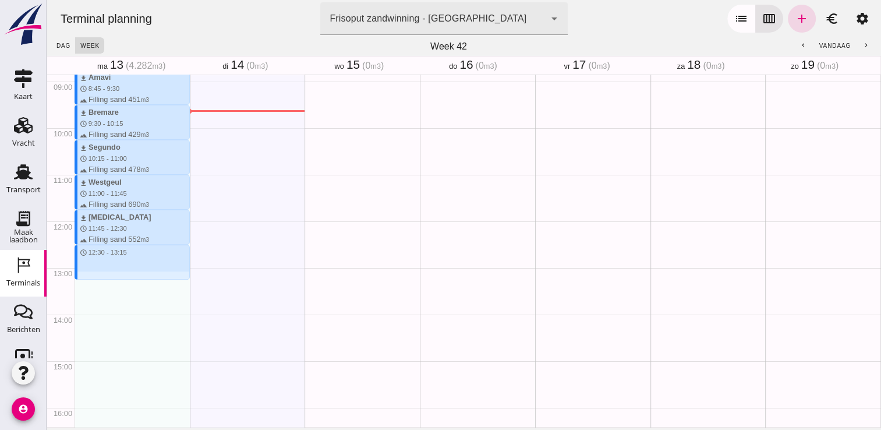
drag, startPoint x: 94, startPoint y: 246, endPoint x: 96, endPoint y: 274, distance: 28.0
click at [96, 274] on div "download Kortenoord schedule 6:30 - 7:15 terrain Filling sand 621 m3 download T…" at bounding box center [132, 220] width 115 height 1117
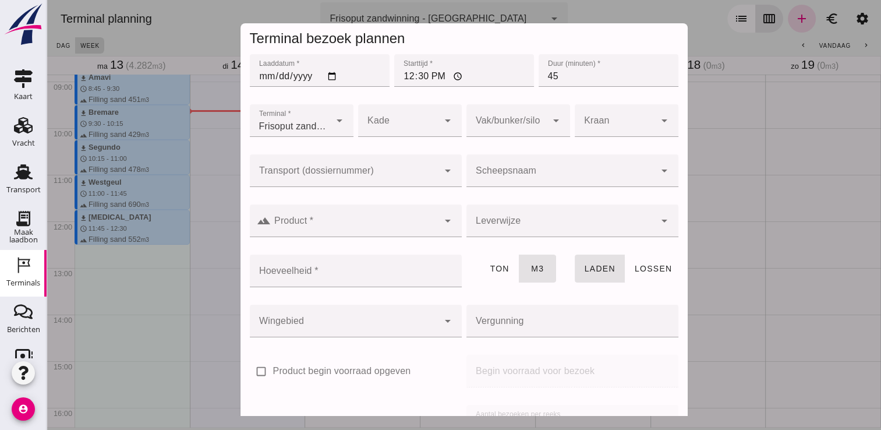
click at [482, 176] on input "Scheepsnaam" at bounding box center [560, 176] width 189 height 14
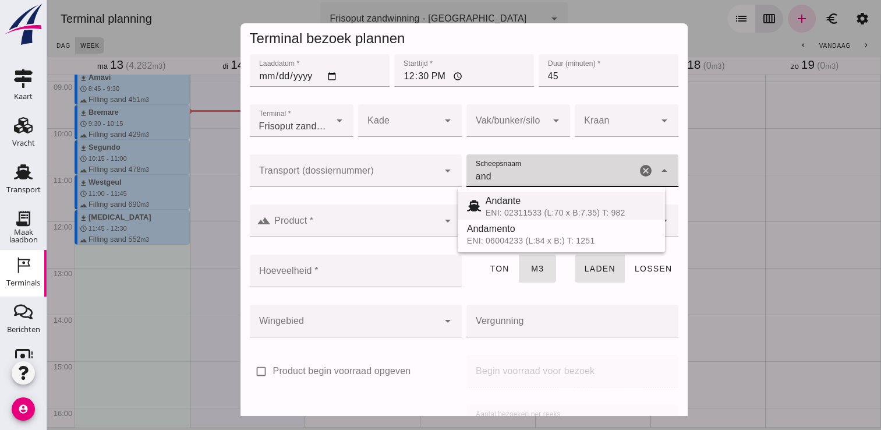
click at [522, 210] on div "ENI: 02311533 (L:70 x B:7.35) T: 982" at bounding box center [571, 212] width 170 height 9
type input "Andante"
type input "485"
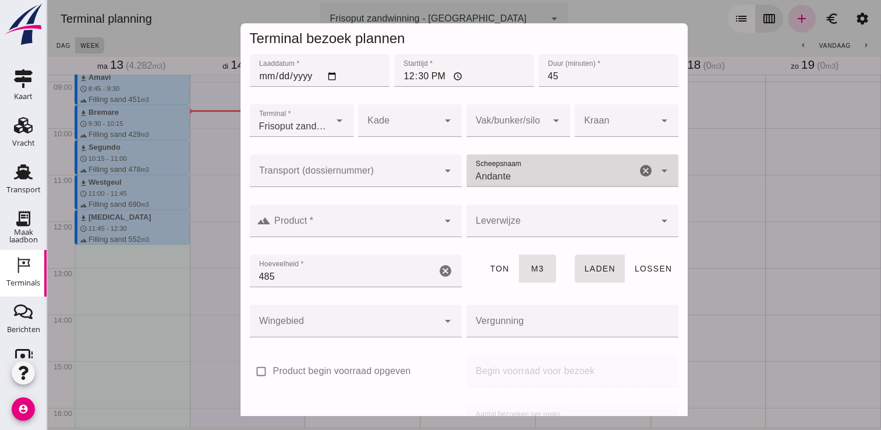
type input "Andante"
click at [387, 232] on input "Product *" at bounding box center [355, 227] width 168 height 14
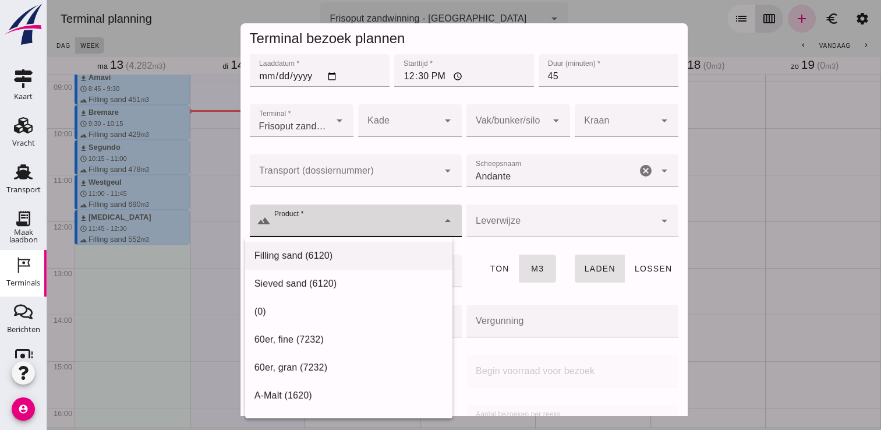
click at [335, 261] on div "Filling sand (6120)" at bounding box center [348, 256] width 189 height 14
type input "Filling sand (6120)"
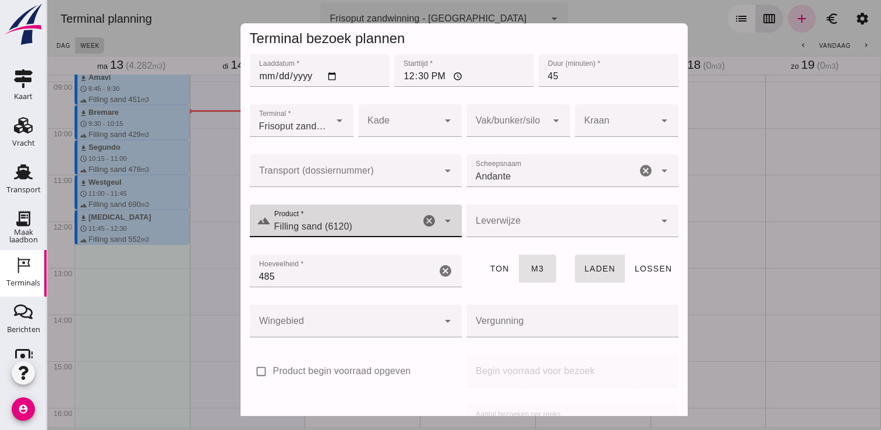
scroll to position [133, 0]
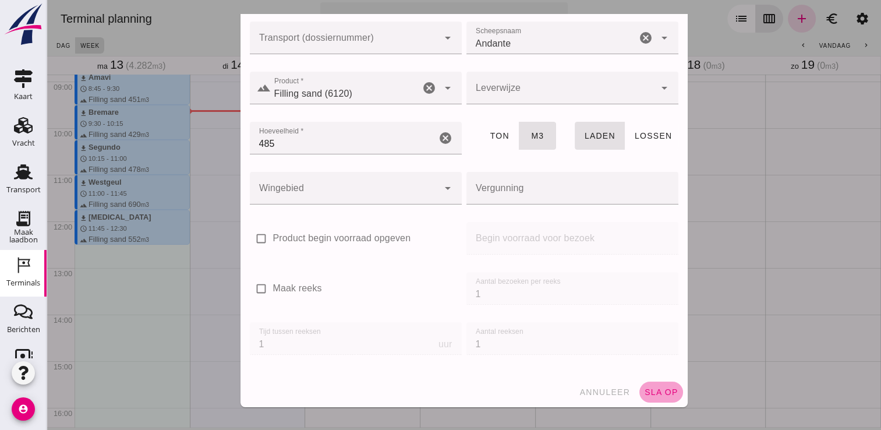
click at [652, 385] on button "sla op" at bounding box center [661, 391] width 44 height 21
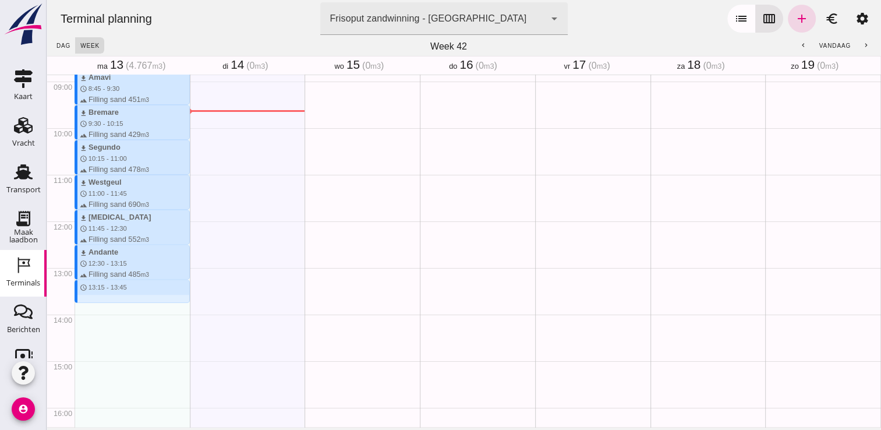
drag, startPoint x: 96, startPoint y: 282, endPoint x: 93, endPoint y: 309, distance: 26.9
click at [93, 309] on div "download Kortenoord schedule 6:30 - 7:15 terrain Filling sand 621 m3 download T…" at bounding box center [132, 220] width 115 height 1117
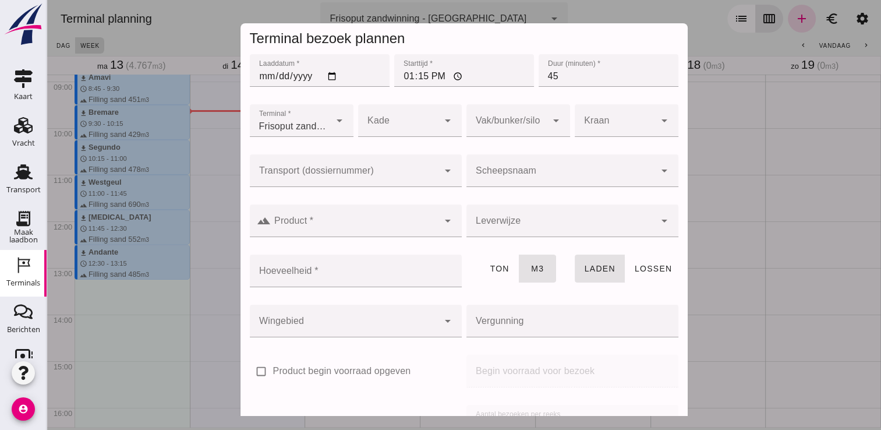
click at [506, 169] on input "Scheepsnaam" at bounding box center [560, 176] width 189 height 14
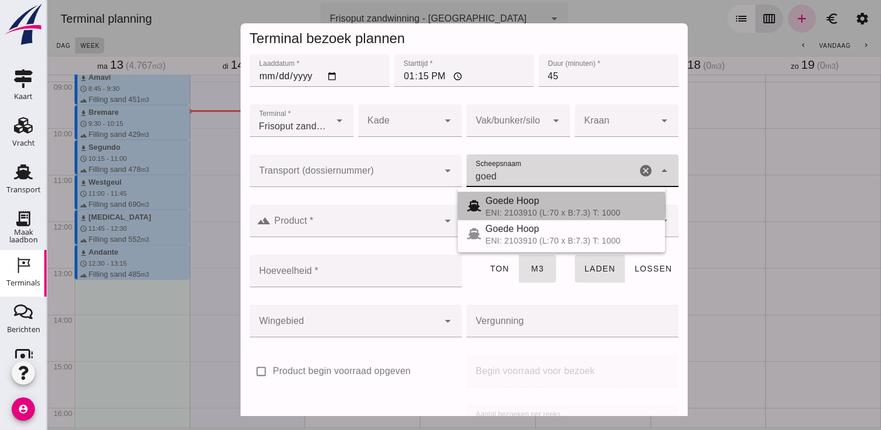
click at [488, 204] on span "Goede Hoop" at bounding box center [513, 201] width 54 height 10
type input "Goede Hoop"
type input "555"
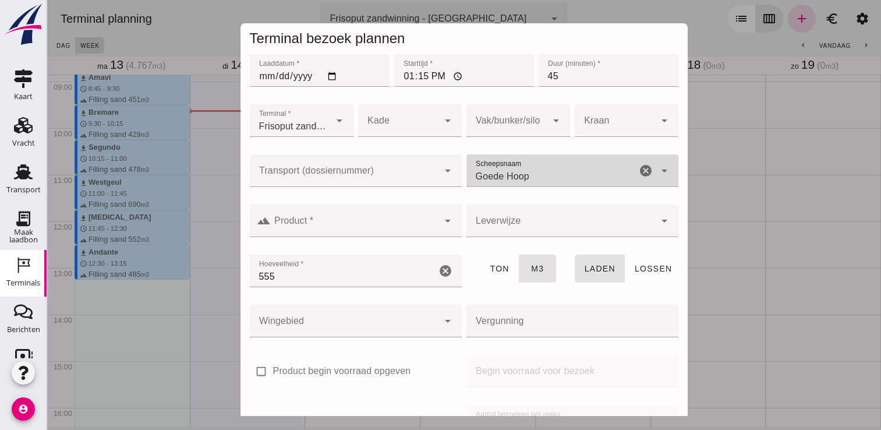
type input "Goede Hoop"
click at [394, 222] on input "Product *" at bounding box center [355, 227] width 168 height 14
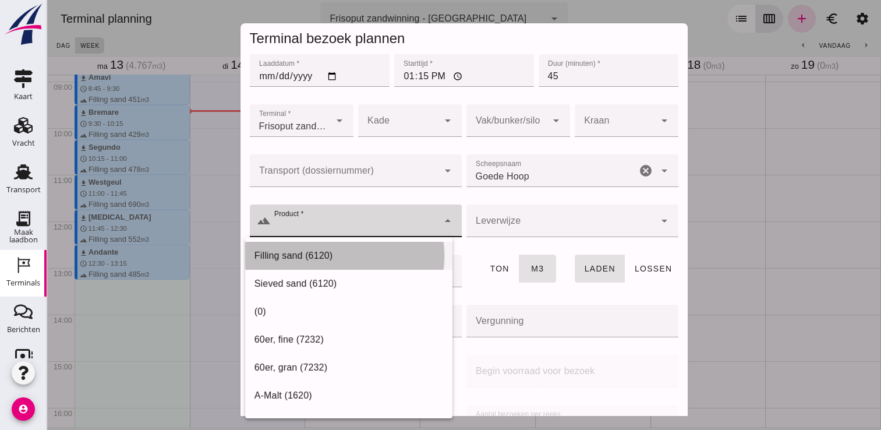
click at [333, 264] on div "Filling sand (6120)" at bounding box center [348, 256] width 207 height 28
type input "Filling sand (6120)"
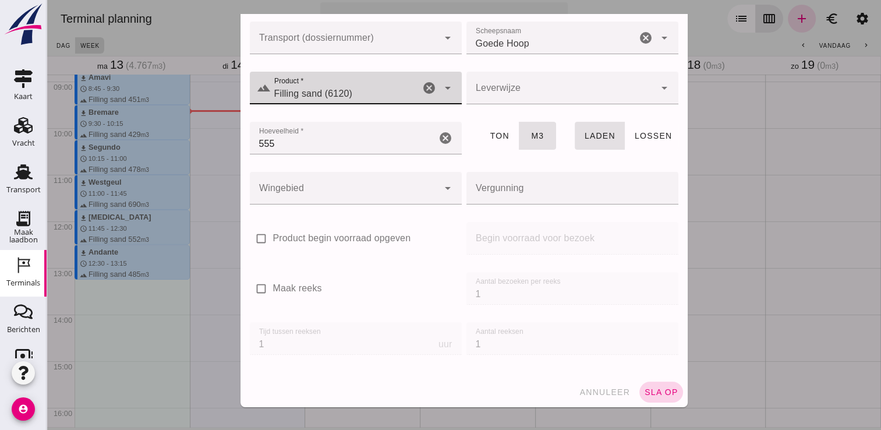
click at [655, 392] on span "sla op" at bounding box center [661, 391] width 34 height 9
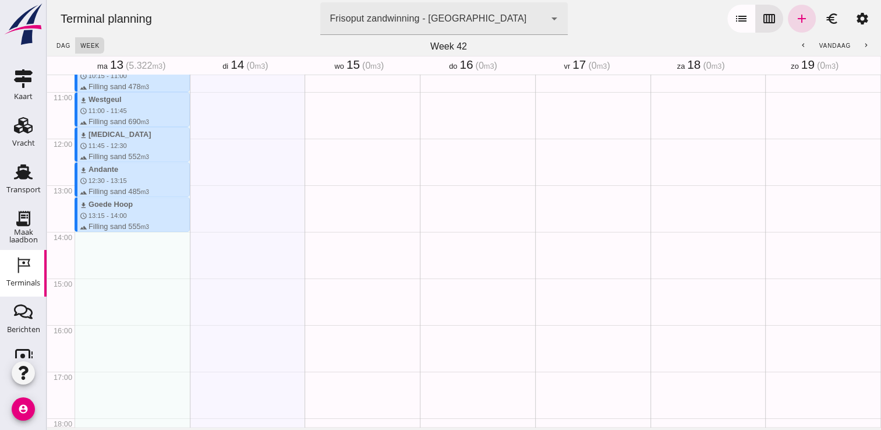
scroll to position [546, 0]
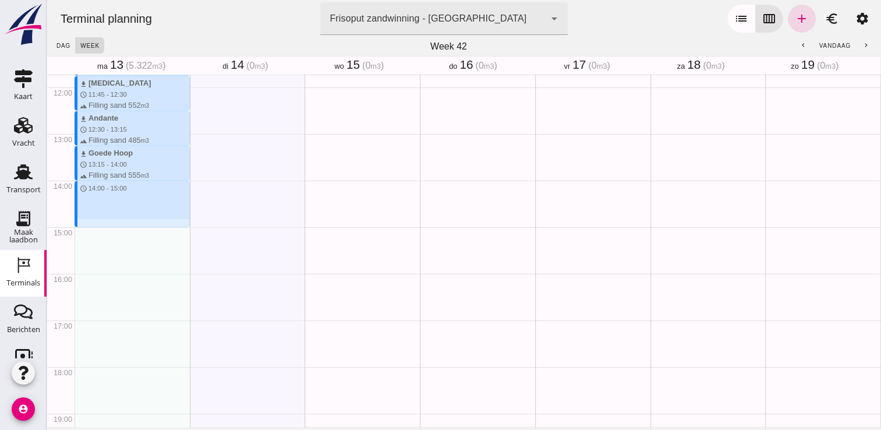
drag, startPoint x: 87, startPoint y: 185, endPoint x: 86, endPoint y: 231, distance: 46.0
click at [86, 231] on div "download Kortenoord schedule 6:30 - 7:15 terrain Filling sand 621 m3 download T…" at bounding box center [132, 86] width 115 height 1117
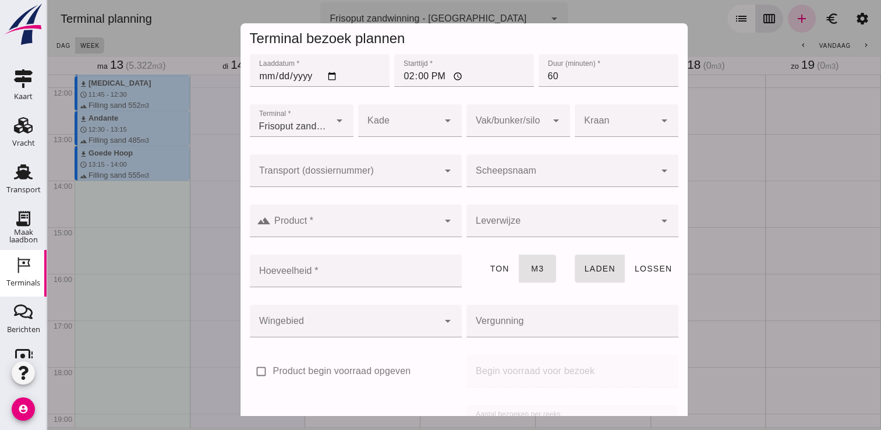
click at [528, 182] on input "Scheepsnaam" at bounding box center [560, 176] width 189 height 14
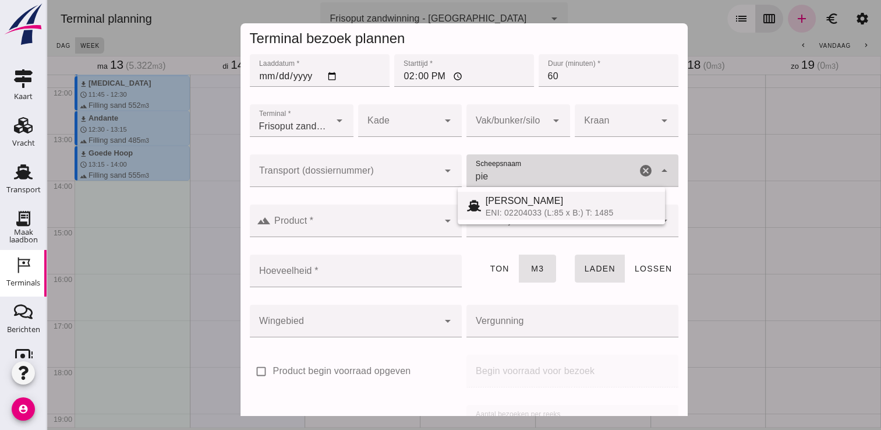
click at [526, 194] on div "[PERSON_NAME]" at bounding box center [571, 201] width 170 height 14
type input "[PERSON_NAME]"
type input "968"
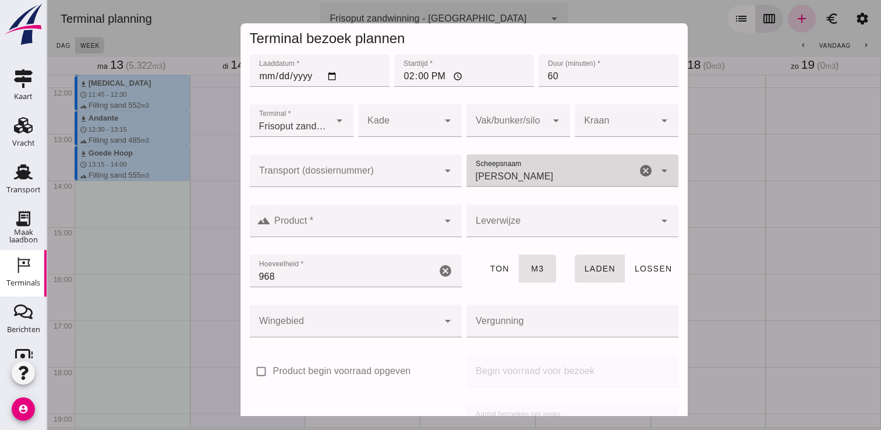
type input "[PERSON_NAME]"
click at [377, 231] on input "Product *" at bounding box center [355, 227] width 168 height 14
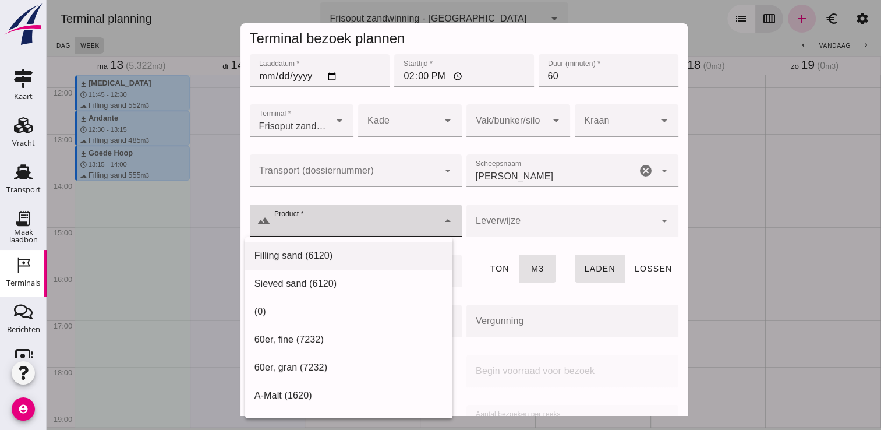
click at [326, 255] on div "Filling sand (6120)" at bounding box center [348, 256] width 189 height 14
type input "Filling sand (6120)"
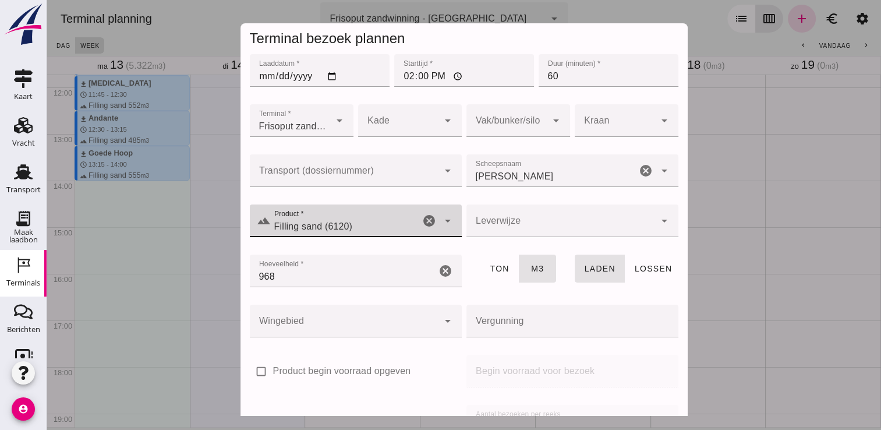
scroll to position [133, 0]
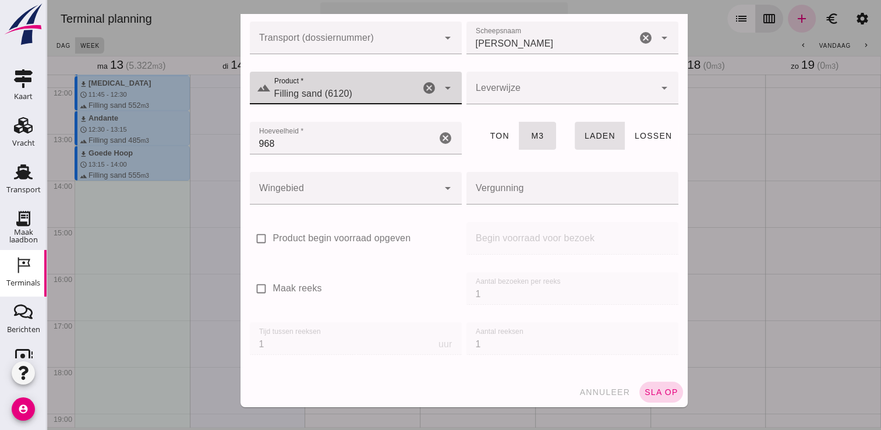
click at [655, 388] on span "sla op" at bounding box center [661, 391] width 34 height 9
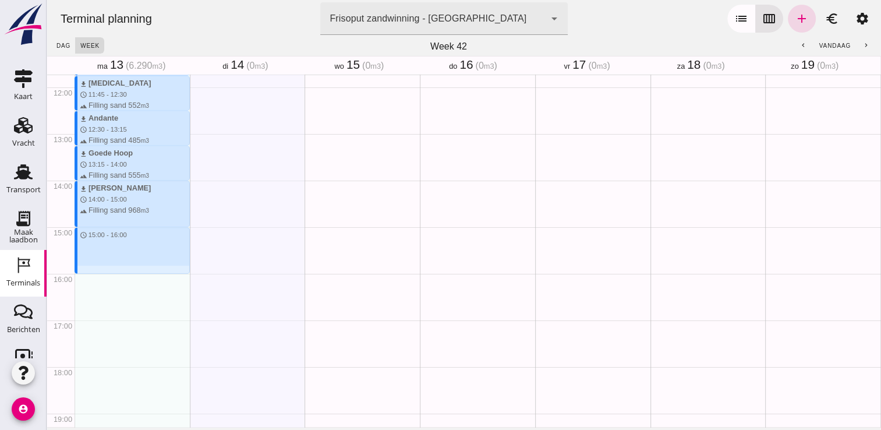
drag, startPoint x: 101, startPoint y: 231, endPoint x: 102, endPoint y: 289, distance: 57.7
click at [102, 289] on div "download Kortenoord schedule 6:30 - 7:15 terrain Filling sand 621 m3 download T…" at bounding box center [132, 86] width 115 height 1117
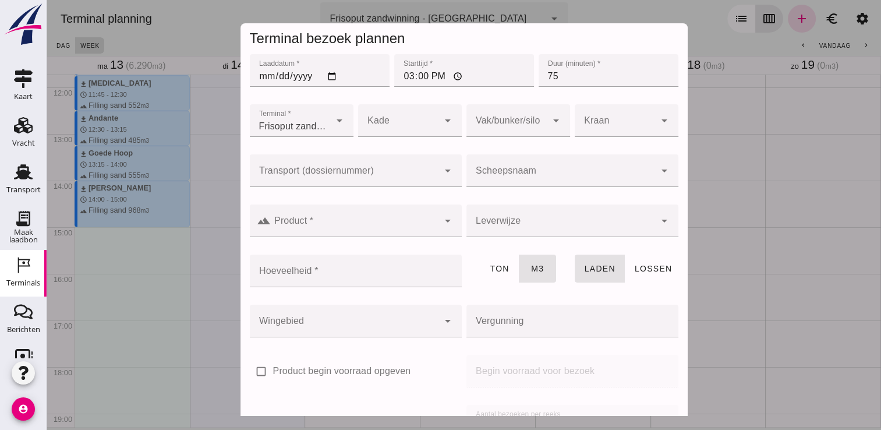
click at [102, 271] on div at bounding box center [464, 215] width 834 height 430
drag, startPoint x: 578, startPoint y: 72, endPoint x: 490, endPoint y: 85, distance: 88.3
click at [490, 85] on div "Laaddatum * Laaddatum * [DATE] Starttijd * Starttijd * 15:00 Duur (minuten) * D…" at bounding box center [463, 77] width 433 height 50
type input "45"
click at [508, 176] on input "Scheepsnaam" at bounding box center [560, 176] width 189 height 14
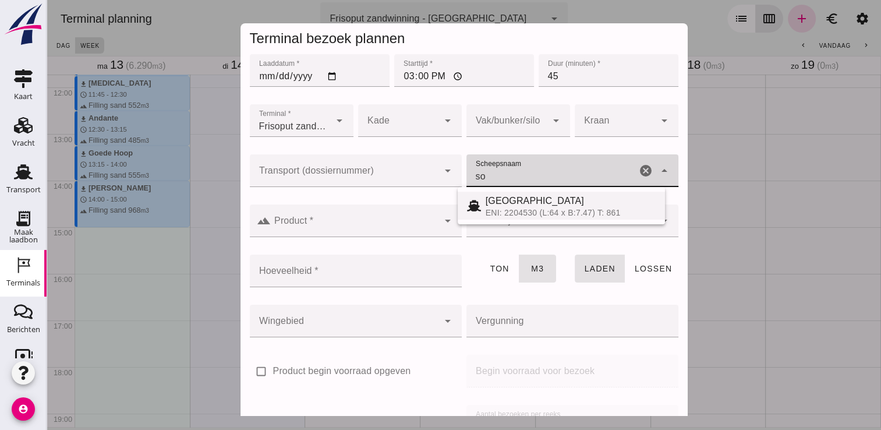
click at [531, 206] on div "[GEOGRAPHIC_DATA]" at bounding box center [571, 201] width 170 height 14
type input "[GEOGRAPHIC_DATA]"
type input "467"
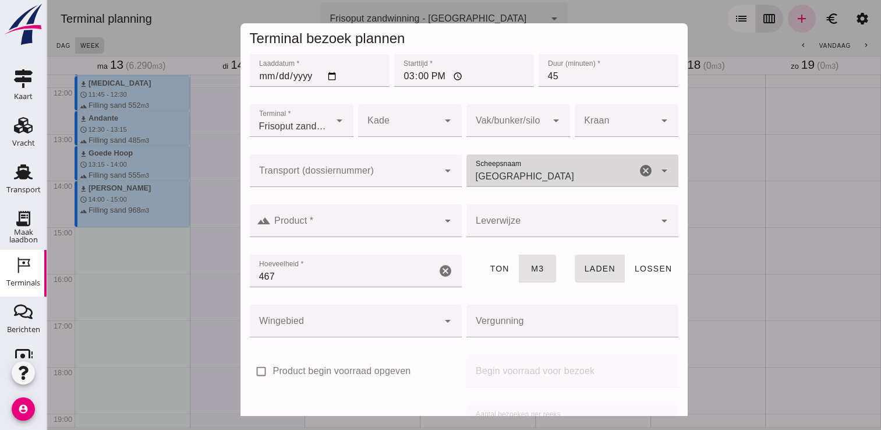
type input "[GEOGRAPHIC_DATA]"
click at [376, 208] on div at bounding box center [355, 220] width 168 height 33
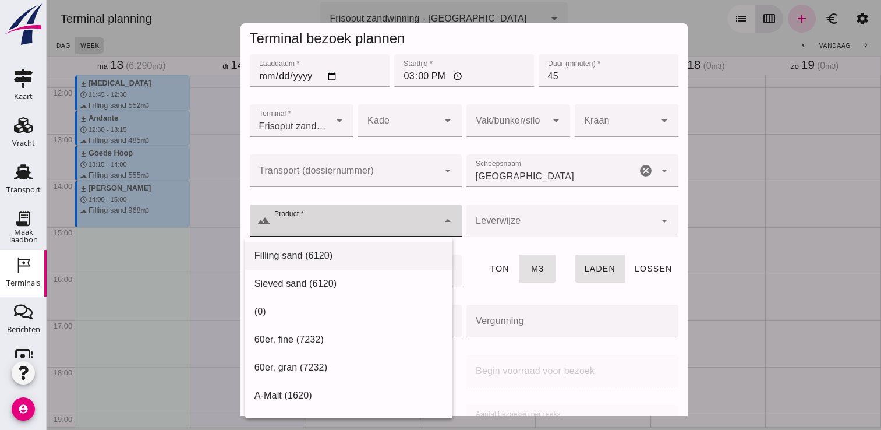
click at [348, 258] on div "Filling sand (6120)" at bounding box center [348, 256] width 189 height 14
type input "Filling sand (6120)"
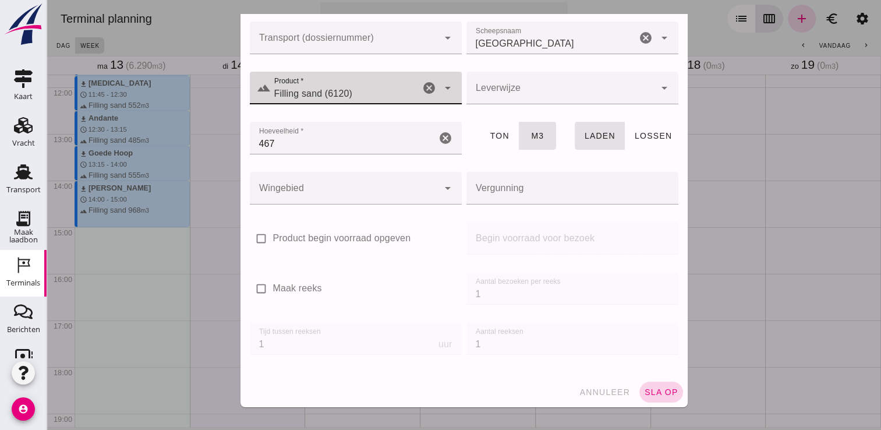
click at [653, 387] on span "sla op" at bounding box center [661, 391] width 34 height 9
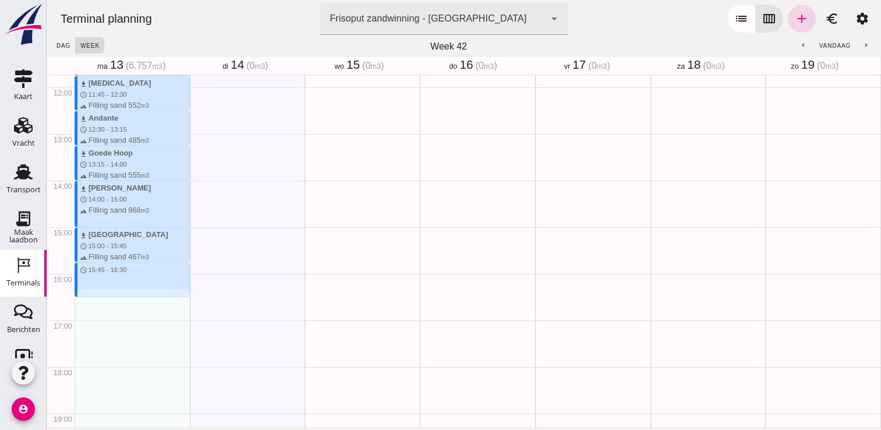
drag, startPoint x: 89, startPoint y: 263, endPoint x: 95, endPoint y: 295, distance: 32.0
click at [95, 295] on div "download Kortenoord schedule 6:30 - 7:15 terrain Filling sand 621 m3 download T…" at bounding box center [132, 86] width 115 height 1117
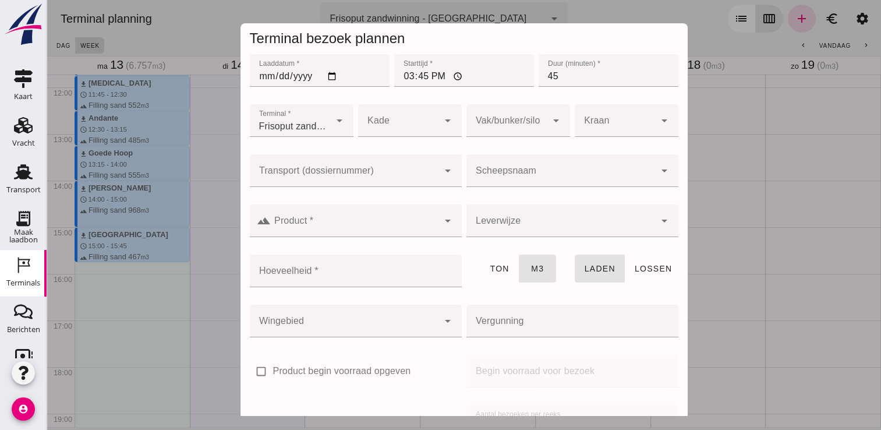
click at [523, 169] on div at bounding box center [560, 170] width 189 height 33
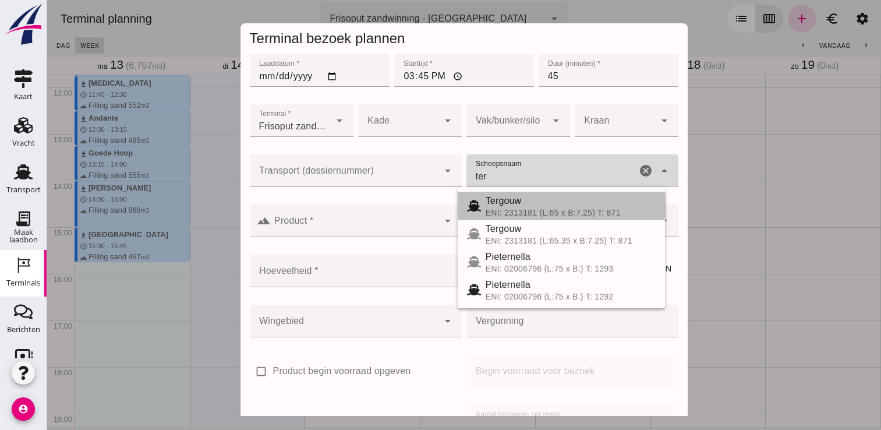
click at [517, 208] on div "ENI: 2313181 (L:65 x B:7.25) T: 871" at bounding box center [571, 212] width 170 height 9
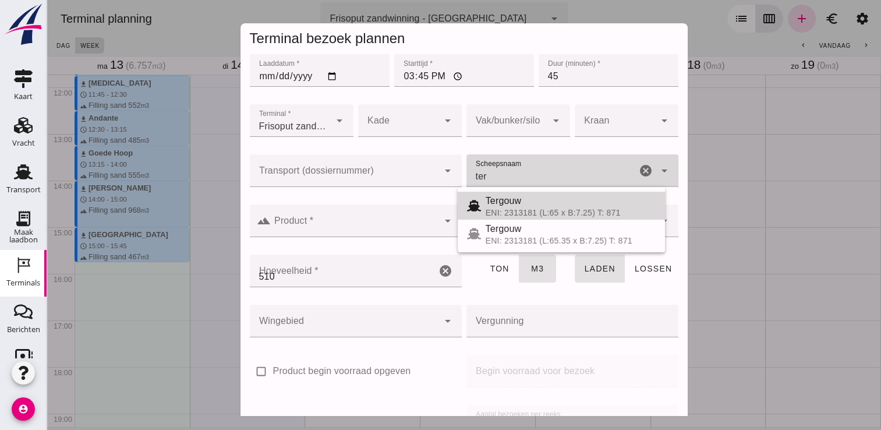
type input "Tergouw"
type input "510"
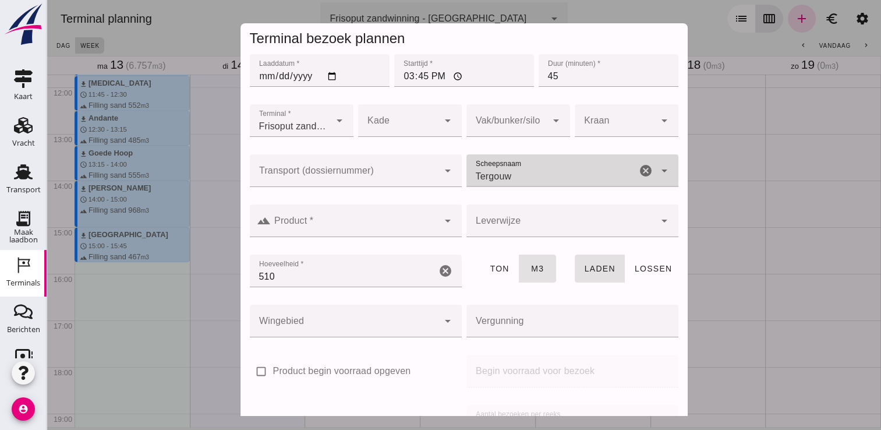
type input "Tergouw"
click at [380, 220] on input "Product *" at bounding box center [355, 227] width 168 height 14
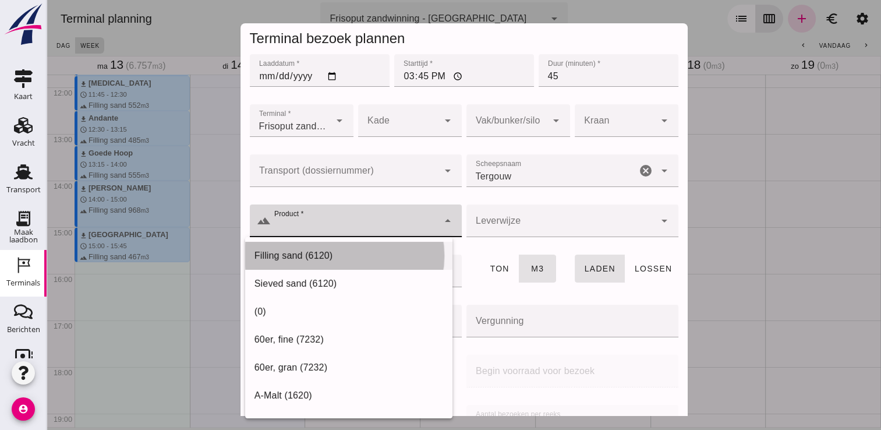
click at [359, 253] on div "Filling sand (6120)" at bounding box center [348, 256] width 189 height 14
type input "Filling sand (6120)"
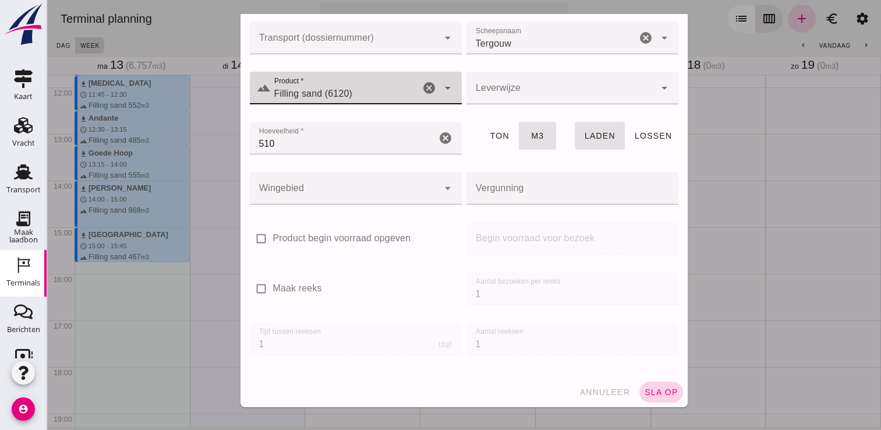
click at [662, 391] on span "sla op" at bounding box center [661, 391] width 34 height 9
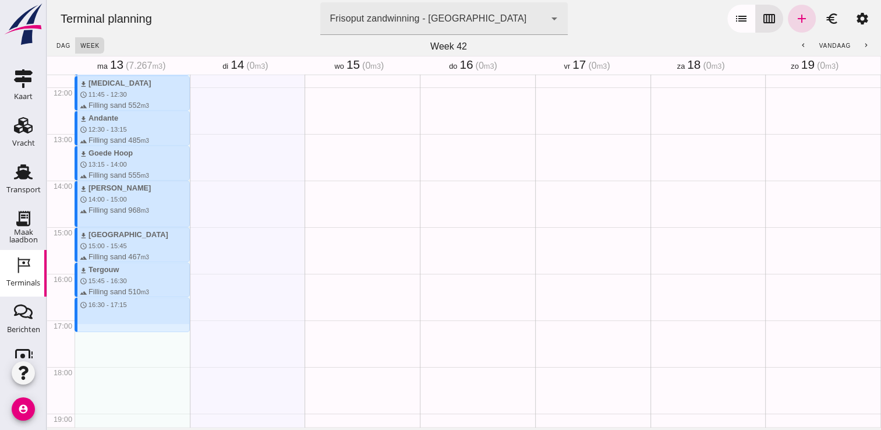
drag, startPoint x: 116, startPoint y: 299, endPoint x: 120, endPoint y: 330, distance: 31.6
click at [120, 330] on div "download Kortenoord schedule 6:30 - 7:15 terrain Filling sand 621 m3 download T…" at bounding box center [132, 86] width 115 height 1117
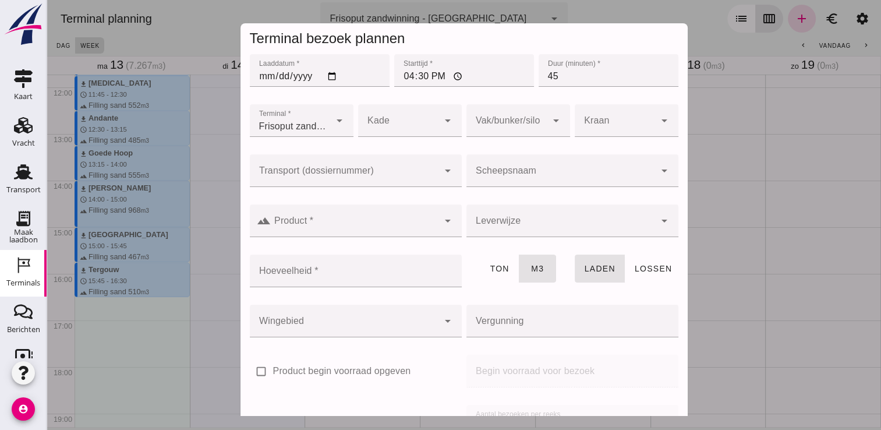
click at [540, 179] on input "Scheepsnaam" at bounding box center [560, 176] width 189 height 14
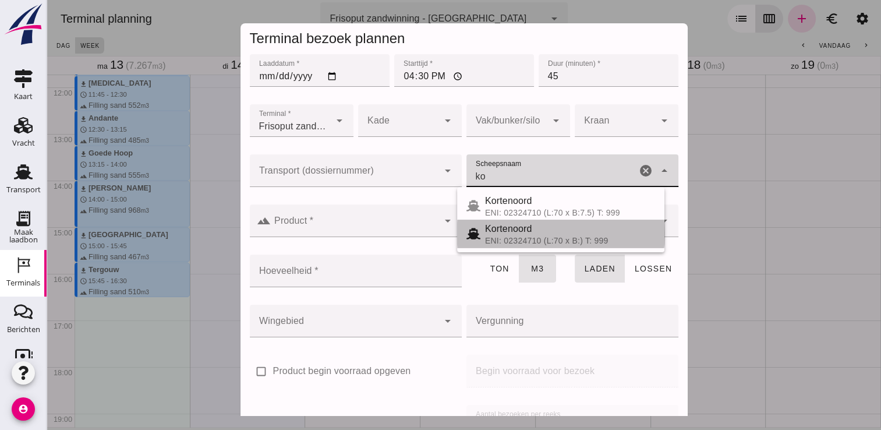
click at [517, 220] on div "Kortenoord ENI: 02324710 (L:70 x B:) T: 999" at bounding box center [560, 234] width 207 height 28
type input "Kortenoord"
type input "621"
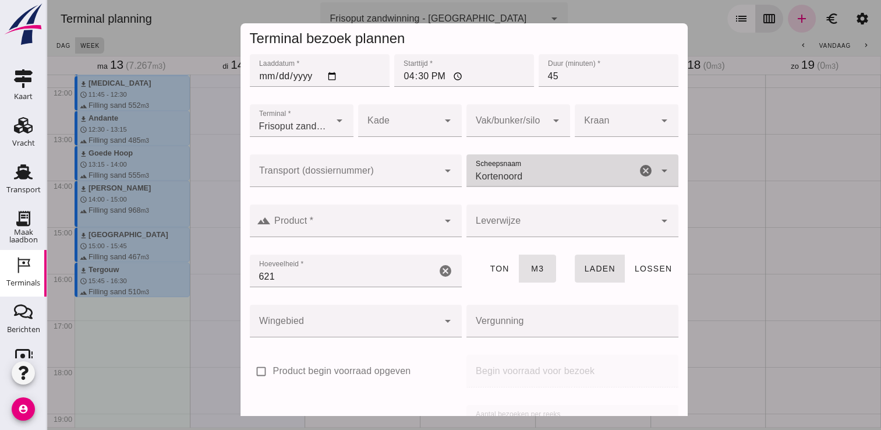
type input "Kortenoord"
click at [368, 231] on input "Product *" at bounding box center [355, 227] width 168 height 14
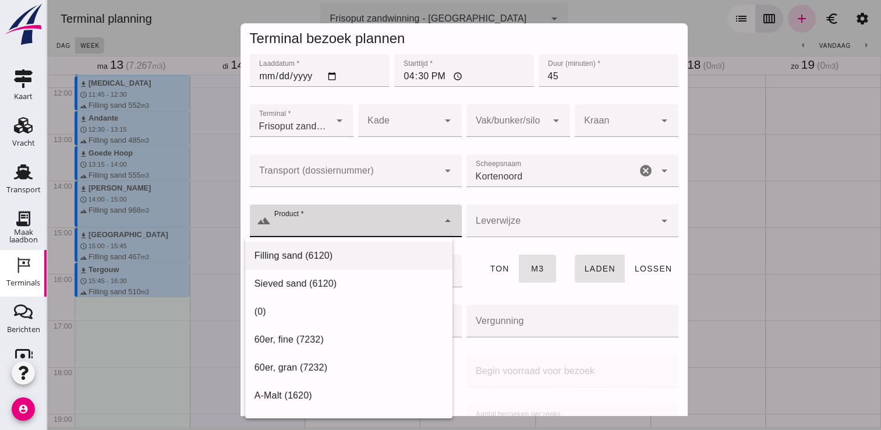
click at [305, 262] on div "Filling sand (6120)" at bounding box center [348, 256] width 189 height 14
type input "Filling sand (6120)"
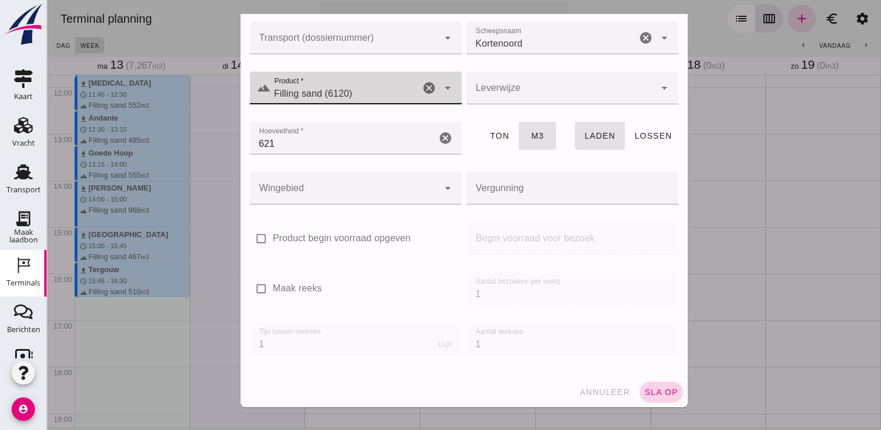
click at [642, 384] on button "sla op" at bounding box center [661, 391] width 44 height 21
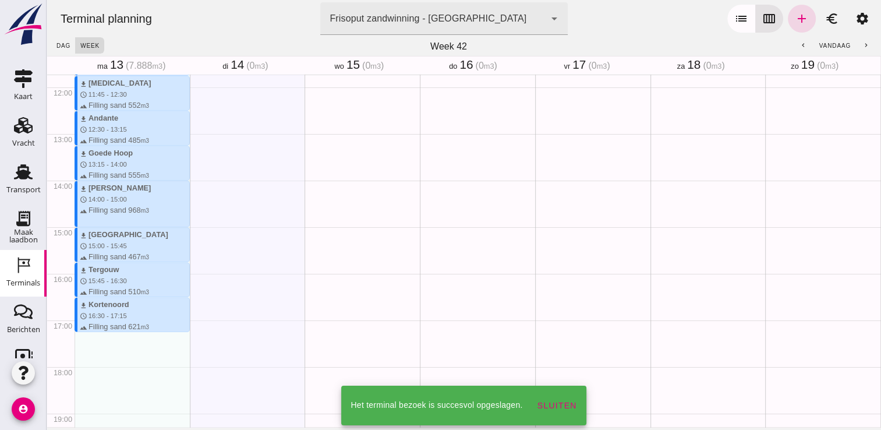
scroll to position [689, 0]
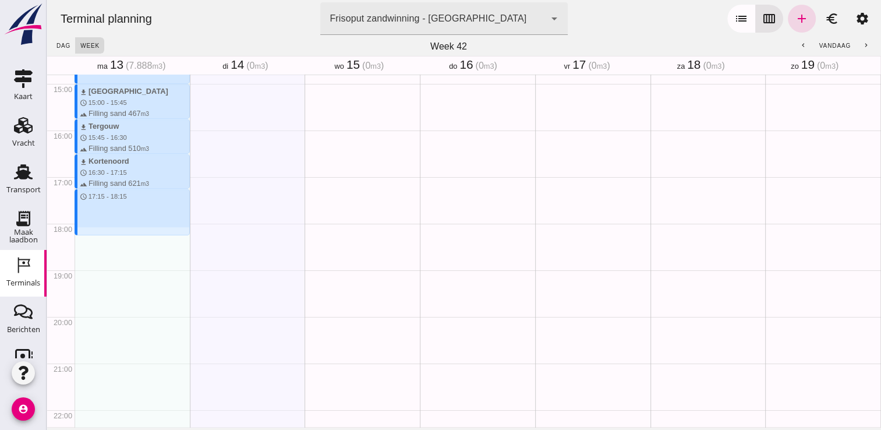
drag, startPoint x: 111, startPoint y: 191, endPoint x: 112, endPoint y: 239, distance: 47.8
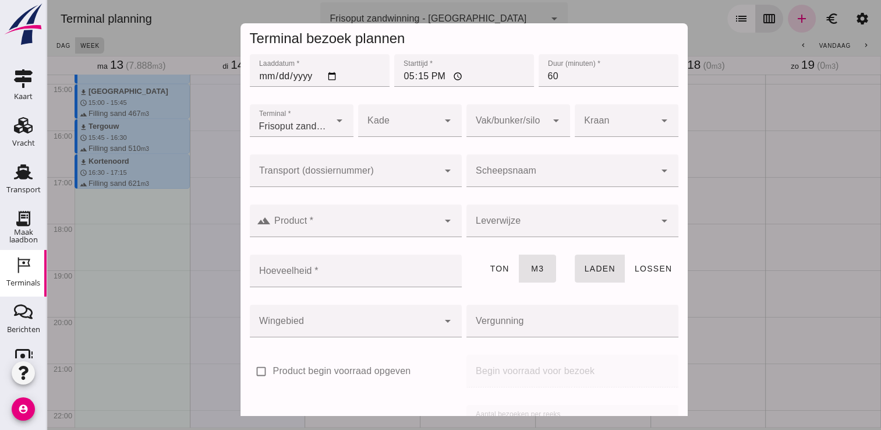
click at [486, 165] on div at bounding box center [560, 170] width 189 height 33
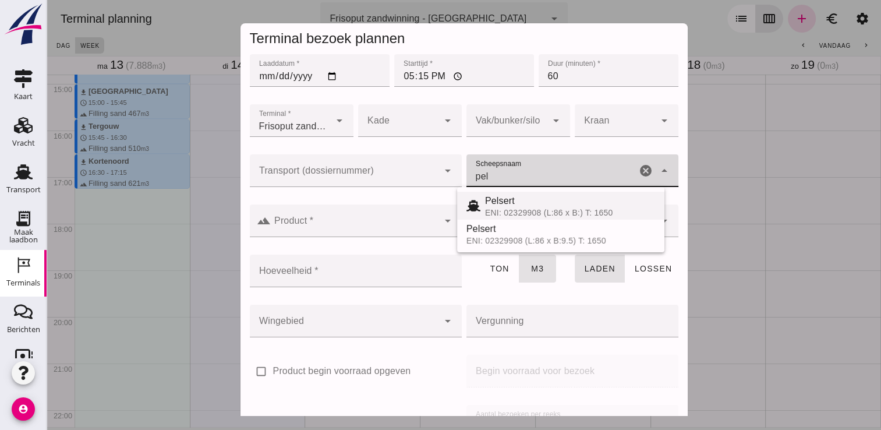
click at [518, 208] on div "ENI: 02329908 (L:86 x B:) T: 1650" at bounding box center [570, 212] width 170 height 9
type input "Pelsert"
type input "1087"
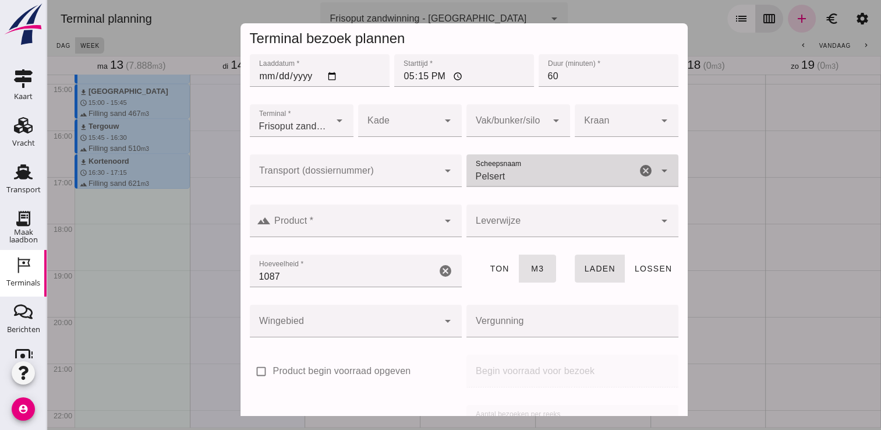
type input "Pelsert"
click at [359, 234] on div at bounding box center [355, 220] width 168 height 33
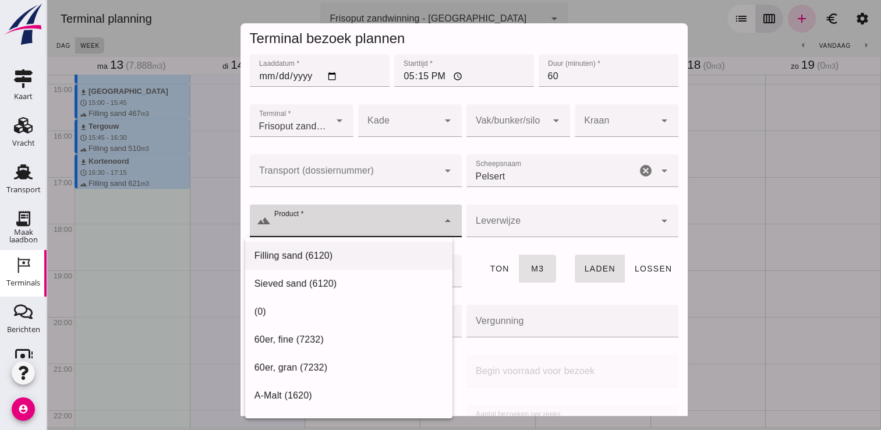
click at [320, 256] on div "Filling sand (6120)" at bounding box center [348, 256] width 189 height 14
type input "Filling sand (6120)"
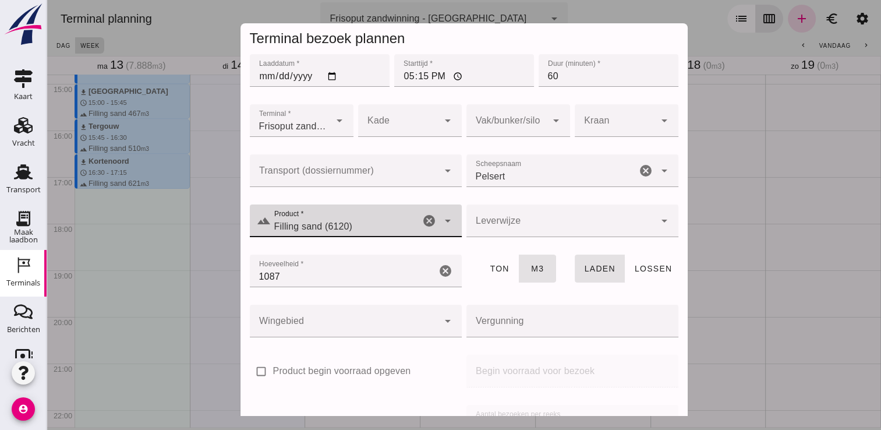
scroll to position [133, 0]
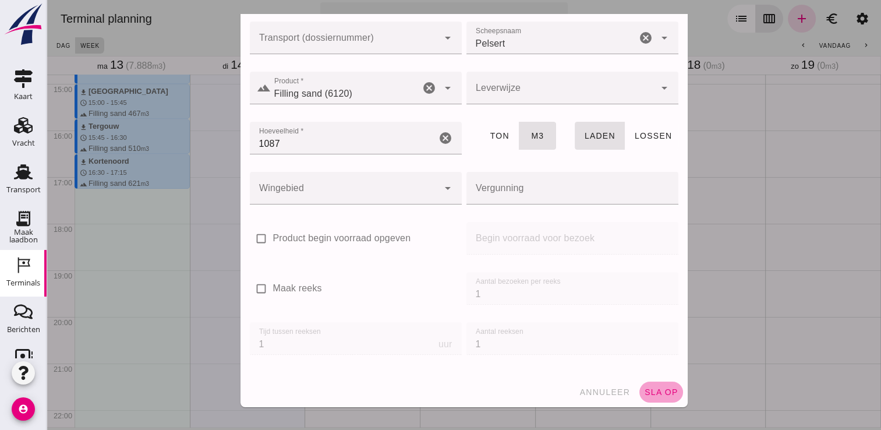
click at [644, 387] on span "sla op" at bounding box center [661, 391] width 34 height 9
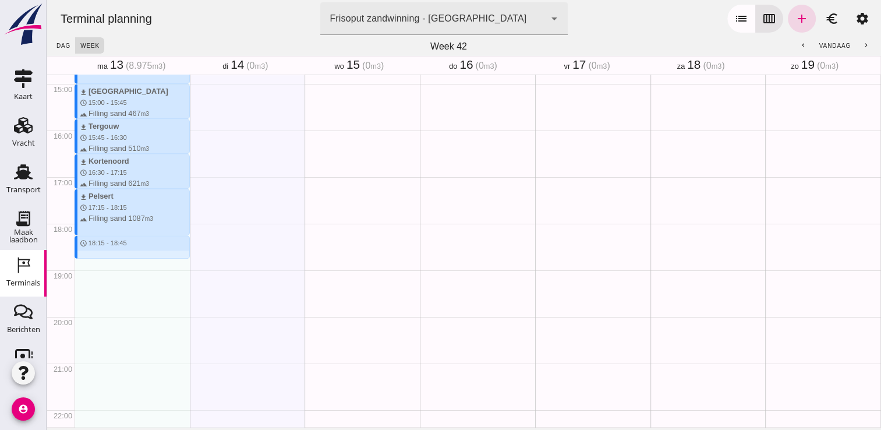
drag, startPoint x: 104, startPoint y: 236, endPoint x: 105, endPoint y: 260, distance: 23.3
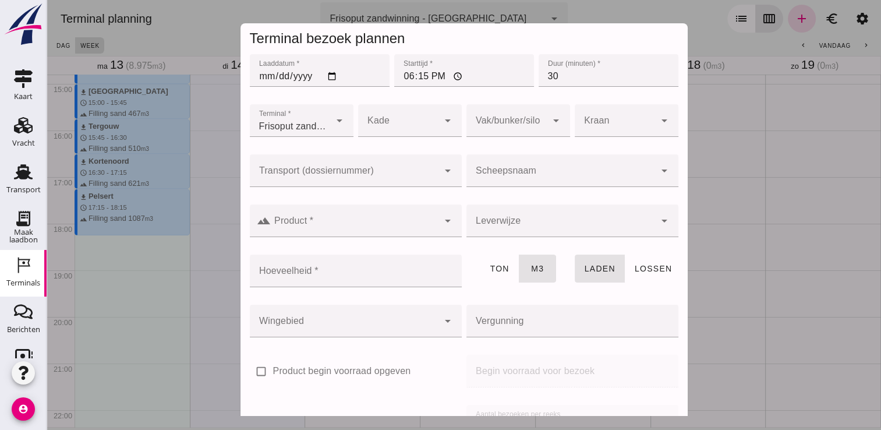
click at [535, 192] on div at bounding box center [572, 196] width 193 height 8
click at [504, 176] on input "Scheepsnaam" at bounding box center [560, 176] width 189 height 14
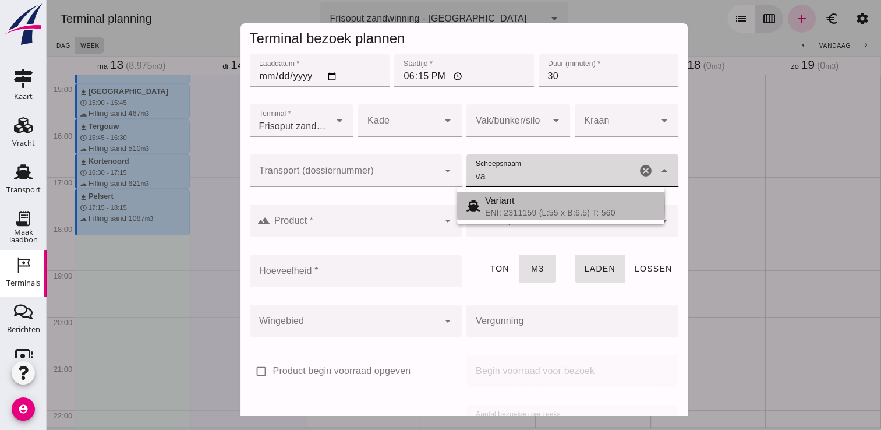
click at [493, 206] on span "Variant" at bounding box center [500, 201] width 30 height 10
type input "Variant"
type input "337"
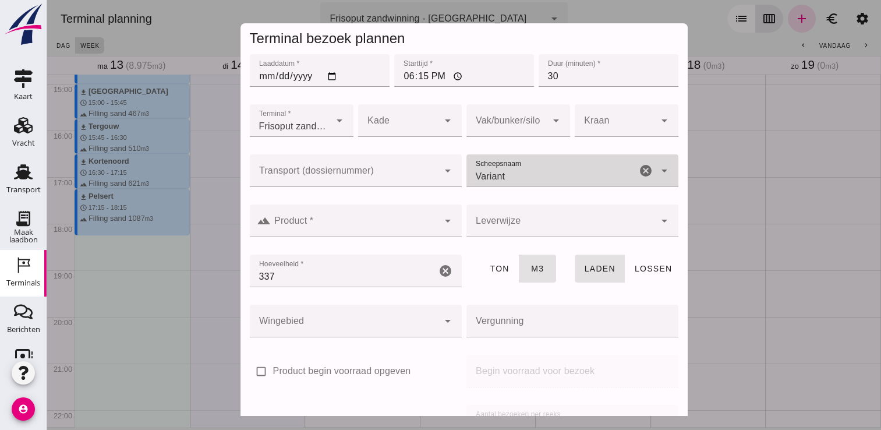
type input "Variant"
click at [375, 220] on input "Product *" at bounding box center [355, 227] width 168 height 14
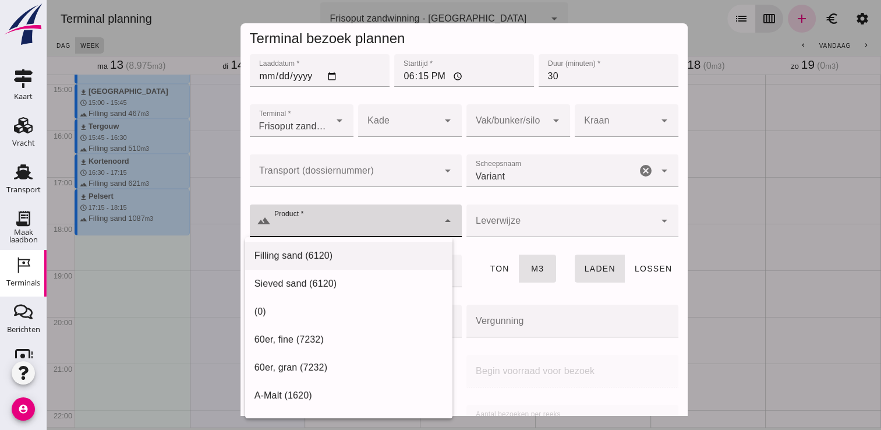
click at [306, 257] on div "Filling sand (6120)" at bounding box center [348, 256] width 189 height 14
type input "Filling sand (6120)"
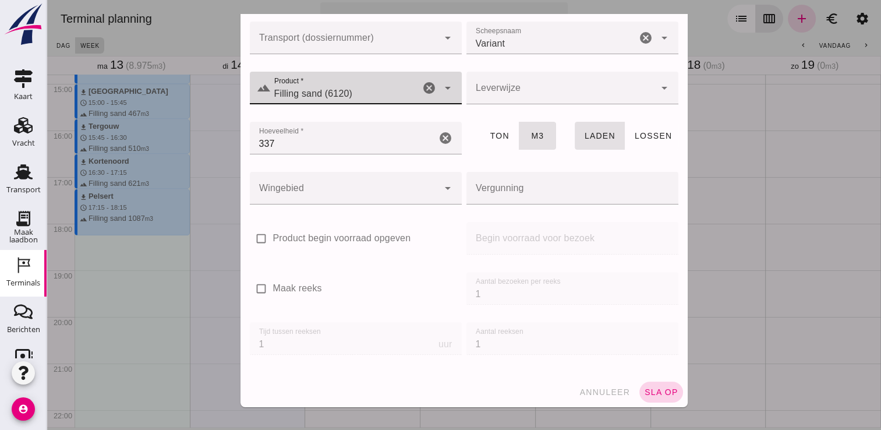
click at [649, 381] on button "sla op" at bounding box center [661, 391] width 44 height 21
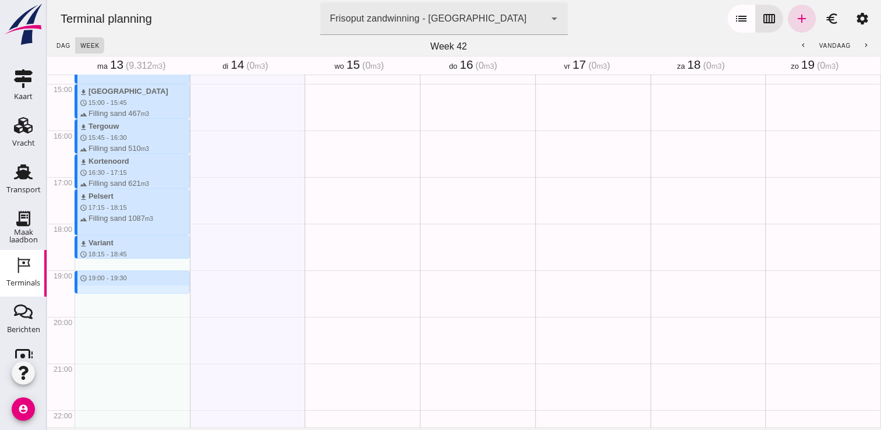
drag, startPoint x: 86, startPoint y: 265, endPoint x: 87, endPoint y: 288, distance: 23.3
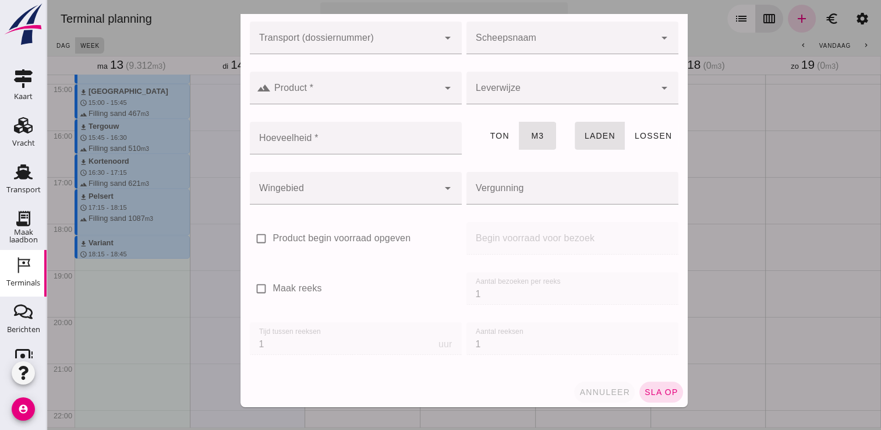
click at [603, 392] on span "annuleer" at bounding box center [604, 391] width 51 height 9
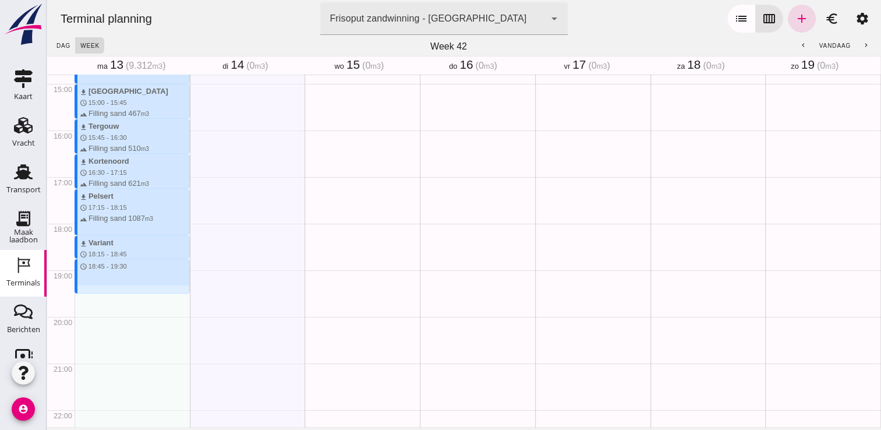
drag, startPoint x: 96, startPoint y: 259, endPoint x: 97, endPoint y: 288, distance: 29.2
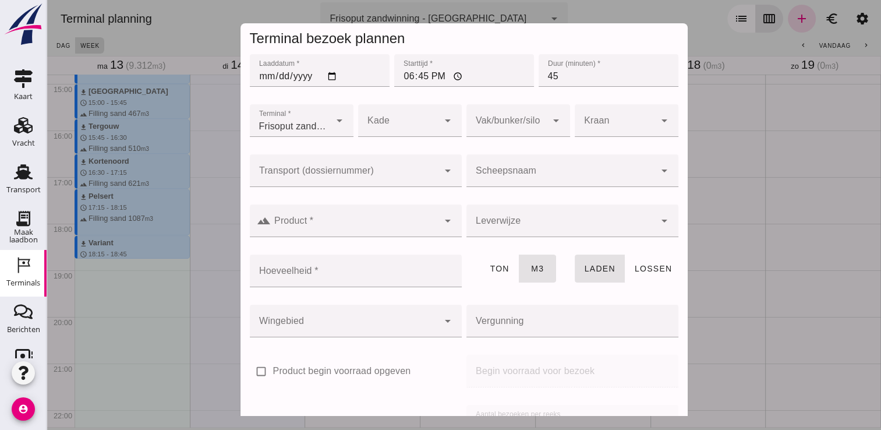
click at [522, 185] on div at bounding box center [560, 170] width 189 height 33
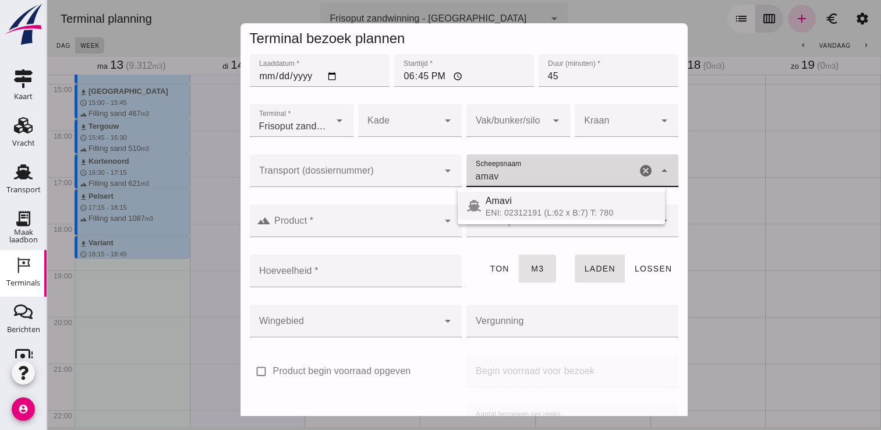
click at [552, 206] on div "Amavi" at bounding box center [571, 201] width 170 height 14
type input "Amavi"
type input "451"
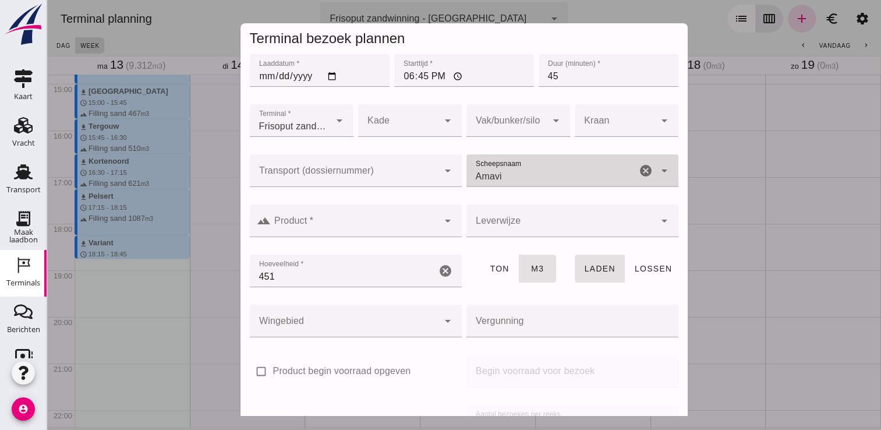
type input "Amavi"
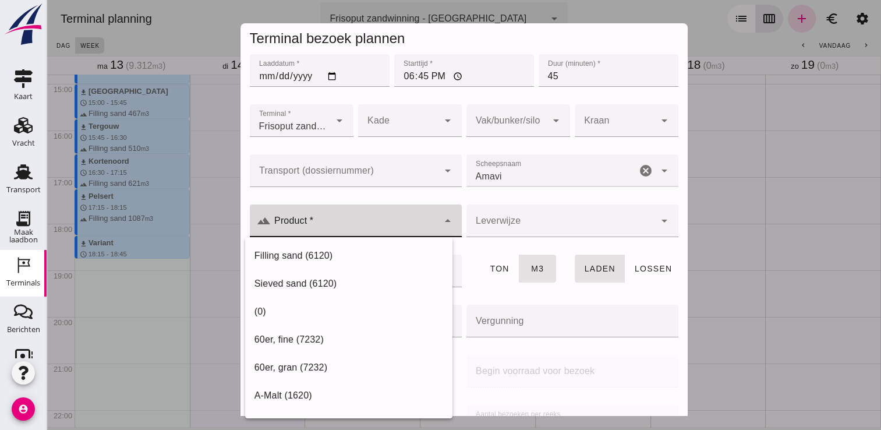
click at [415, 227] on input "Product *" at bounding box center [355, 227] width 168 height 14
click at [356, 255] on div "Filling sand (6120)" at bounding box center [348, 256] width 189 height 14
type input "Filling sand (6120)"
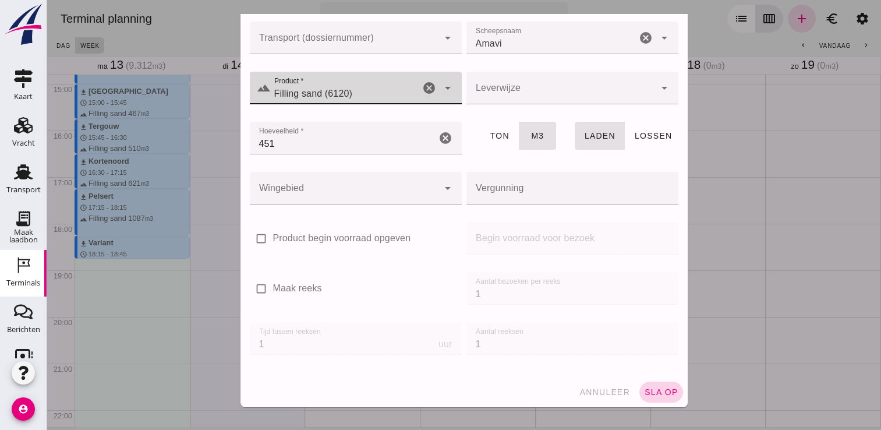
click at [646, 390] on span "sla op" at bounding box center [661, 391] width 34 height 9
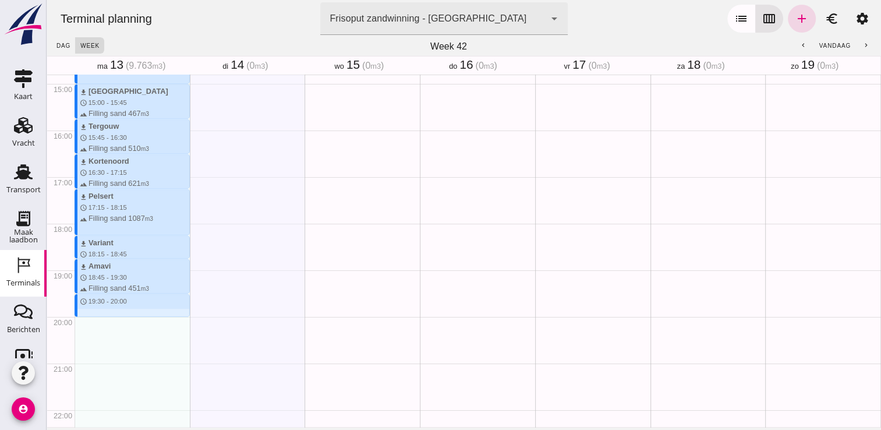
drag, startPoint x: 109, startPoint y: 294, endPoint x: 113, endPoint y: 323, distance: 28.7
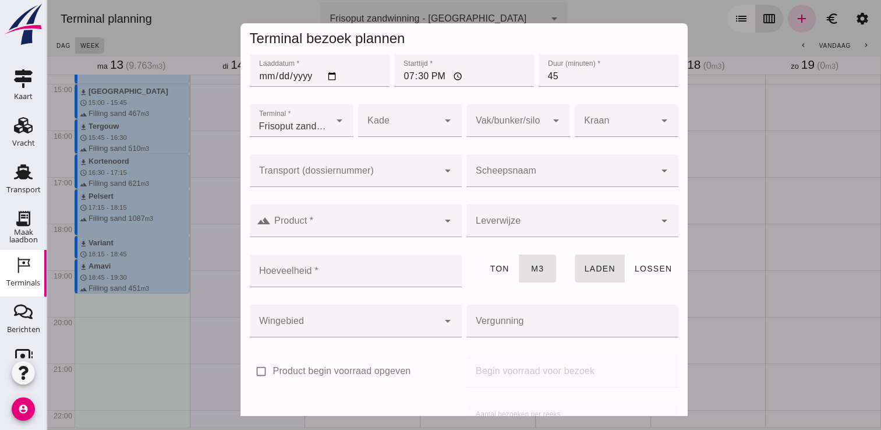
click at [522, 169] on input "Scheepsnaam" at bounding box center [560, 176] width 189 height 14
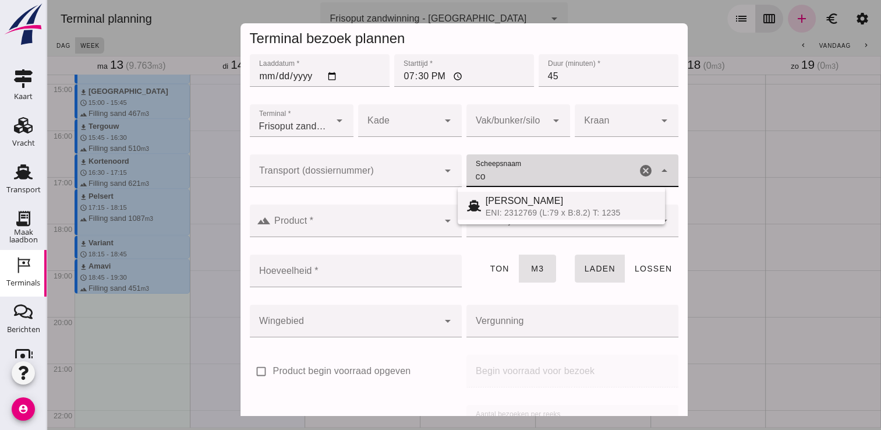
click at [533, 206] on div "[PERSON_NAME]" at bounding box center [571, 201] width 170 height 14
type input "[PERSON_NAME]"
type input "718"
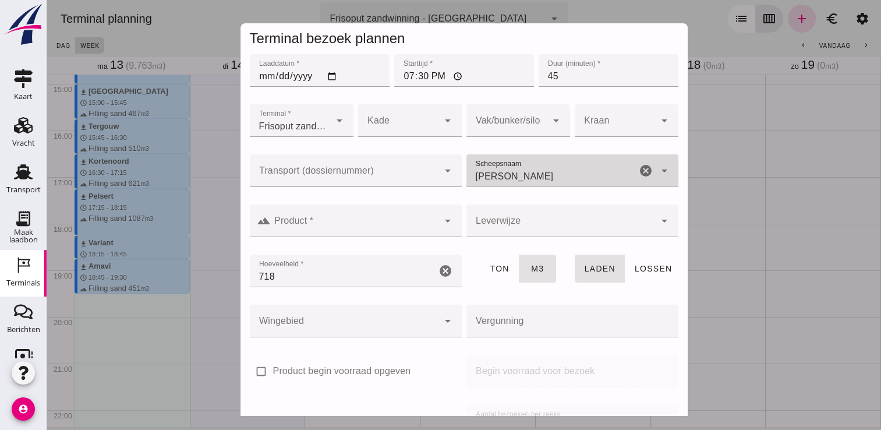
type input "[PERSON_NAME]"
click at [372, 175] on input "Transport (dossiernummer)" at bounding box center [344, 176] width 189 height 14
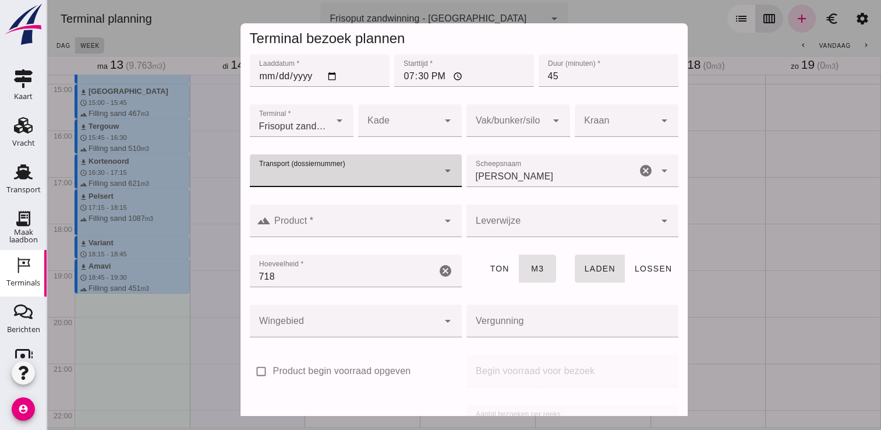
click at [401, 222] on input "Product *" at bounding box center [355, 227] width 168 height 14
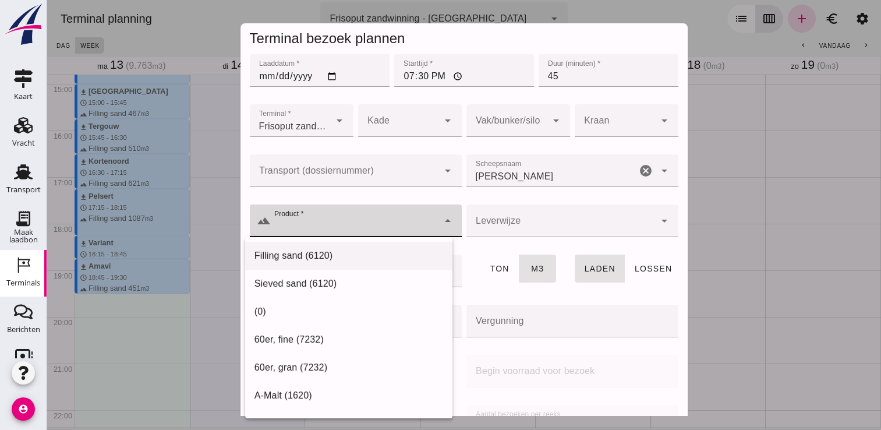
click at [327, 260] on div "Filling sand (6120)" at bounding box center [348, 256] width 189 height 14
type input "Filling sand (6120)"
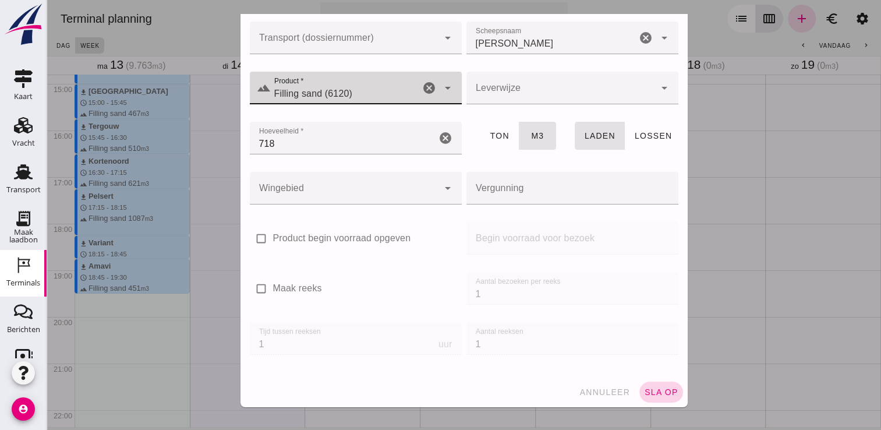
click at [644, 388] on span "sla op" at bounding box center [661, 391] width 34 height 9
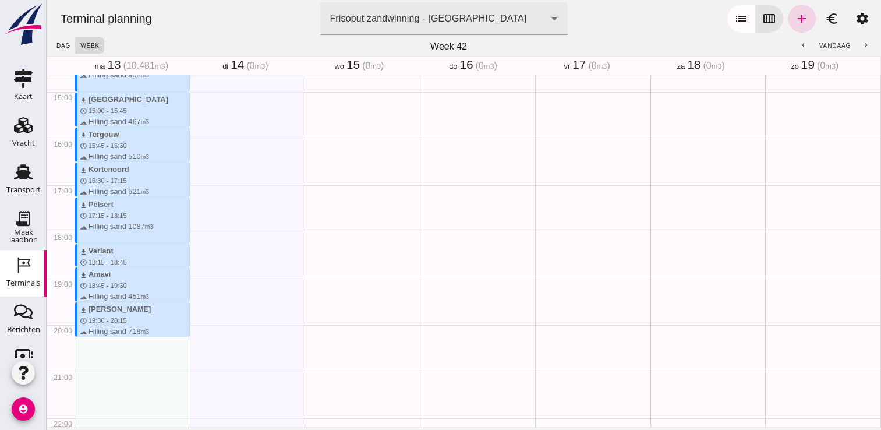
scroll to position [680, 0]
click at [9, 175] on div "Transport" at bounding box center [23, 171] width 28 height 19
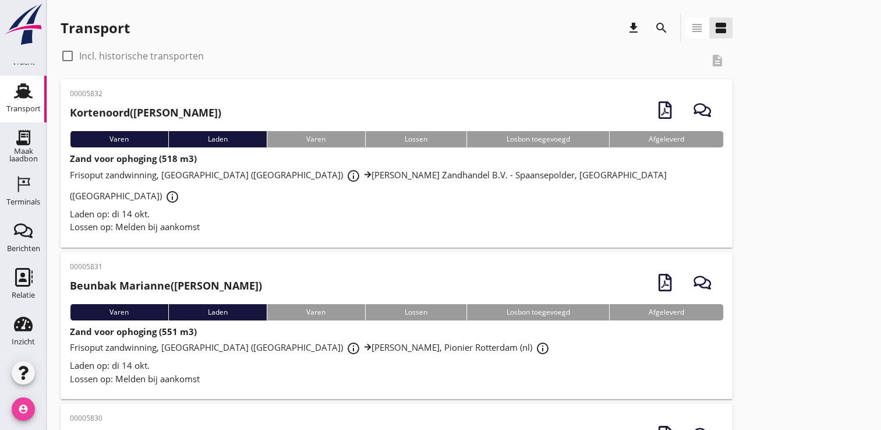
click at [23, 402] on icon "account_circle" at bounding box center [23, 408] width 23 height 23
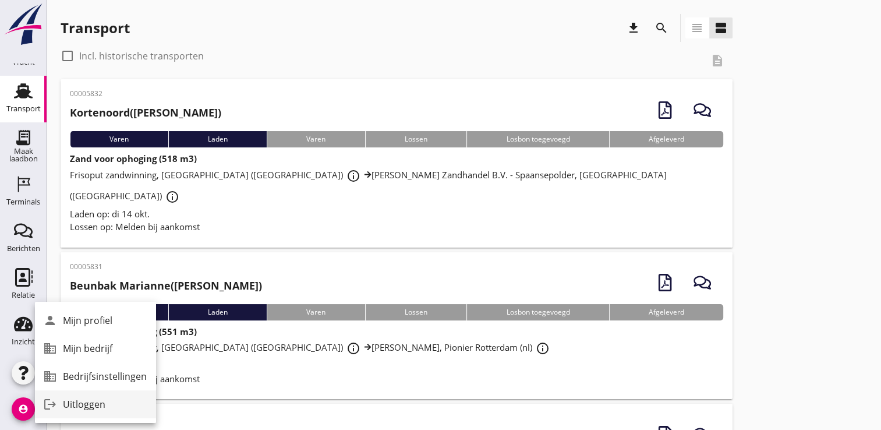
click at [77, 402] on div "Uitloggen" at bounding box center [105, 404] width 84 height 14
